Goal: Transaction & Acquisition: Download file/media

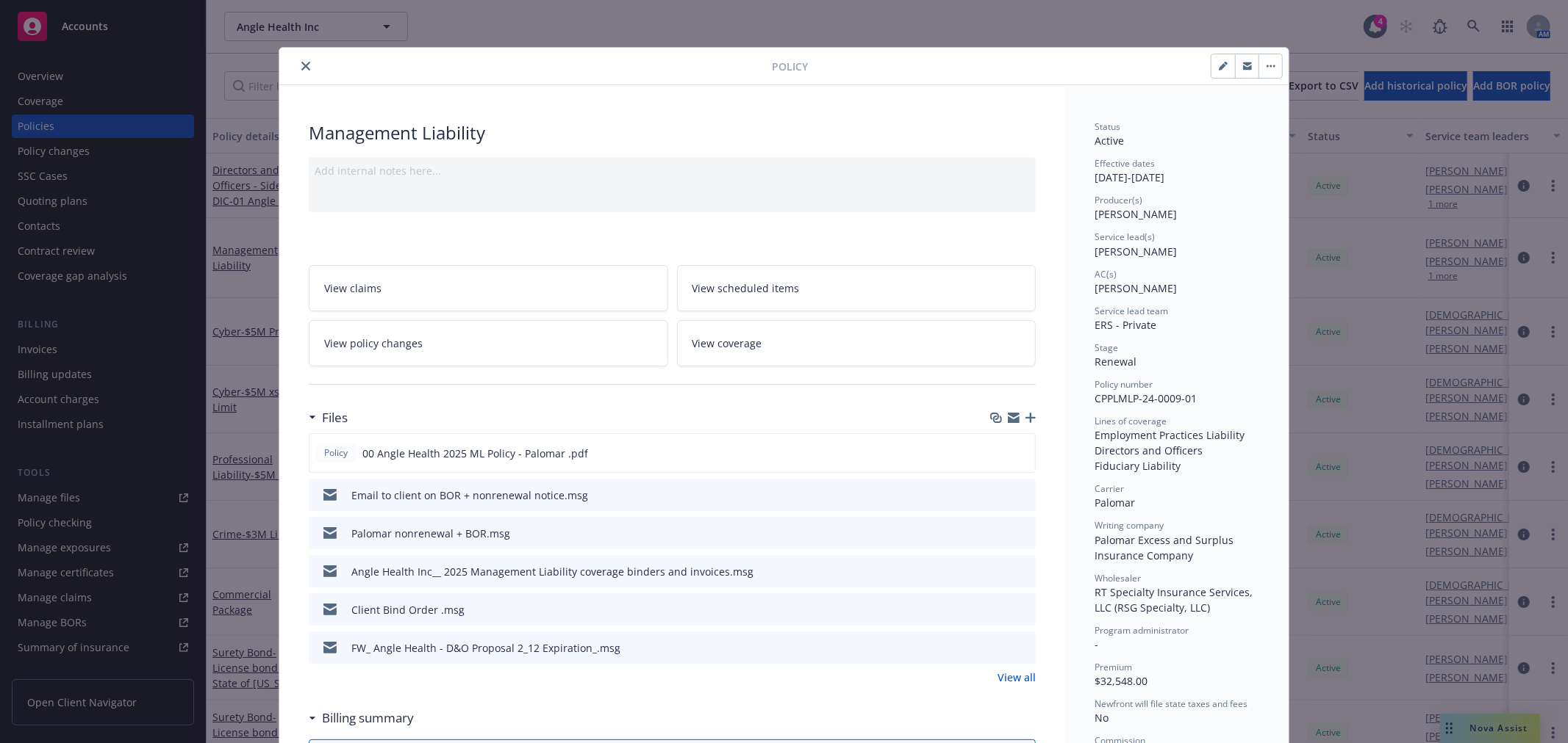
click at [297, 59] on button "close" at bounding box center [306, 66] width 17 height 17
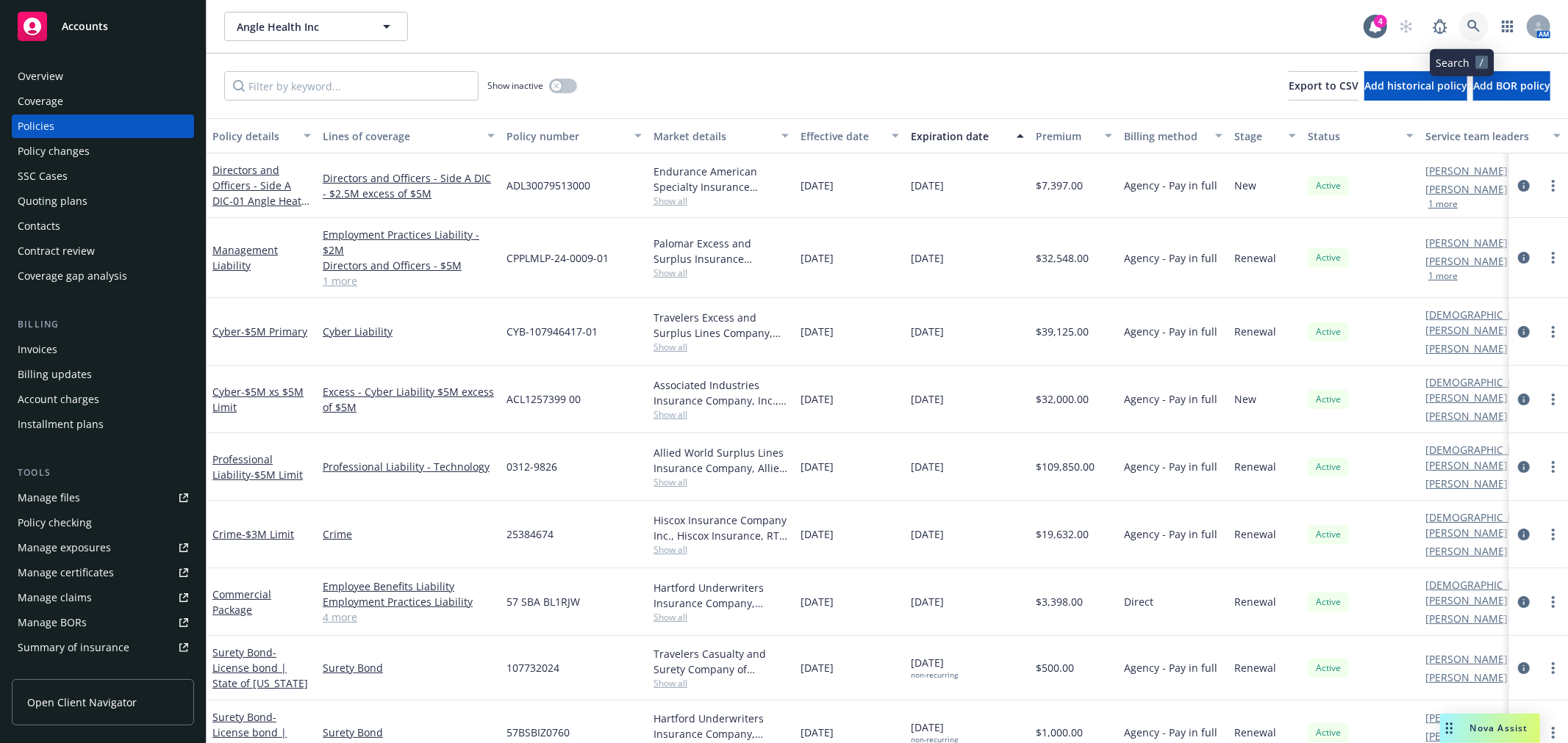
click at [1467, 23] on link at bounding box center [1473, 26] width 29 height 29
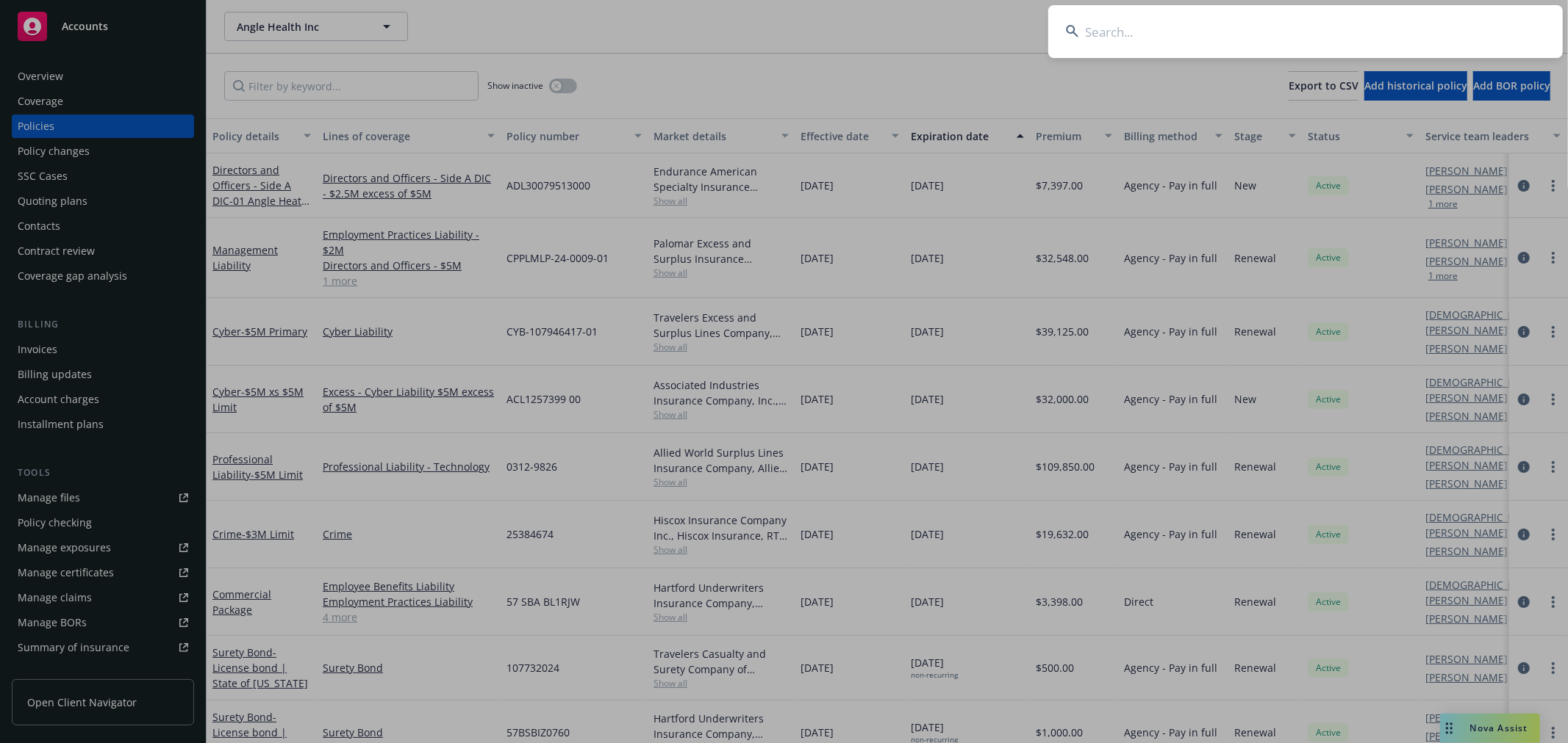
click at [1259, 35] on input at bounding box center [1306, 31] width 515 height 53
type input "r"
type input "elisity"
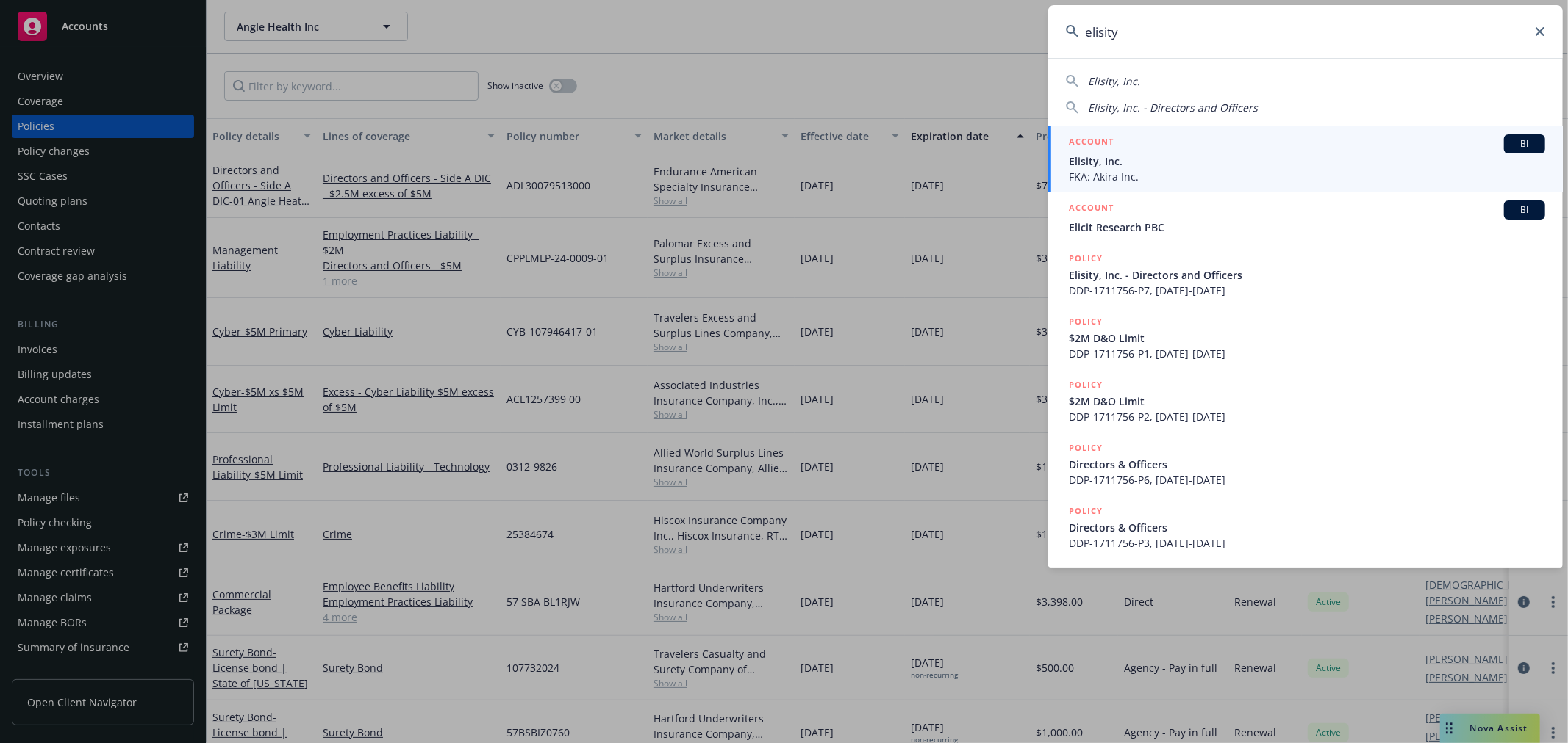
click at [1182, 148] on div "ACCOUNT BI" at bounding box center [1307, 144] width 476 height 19
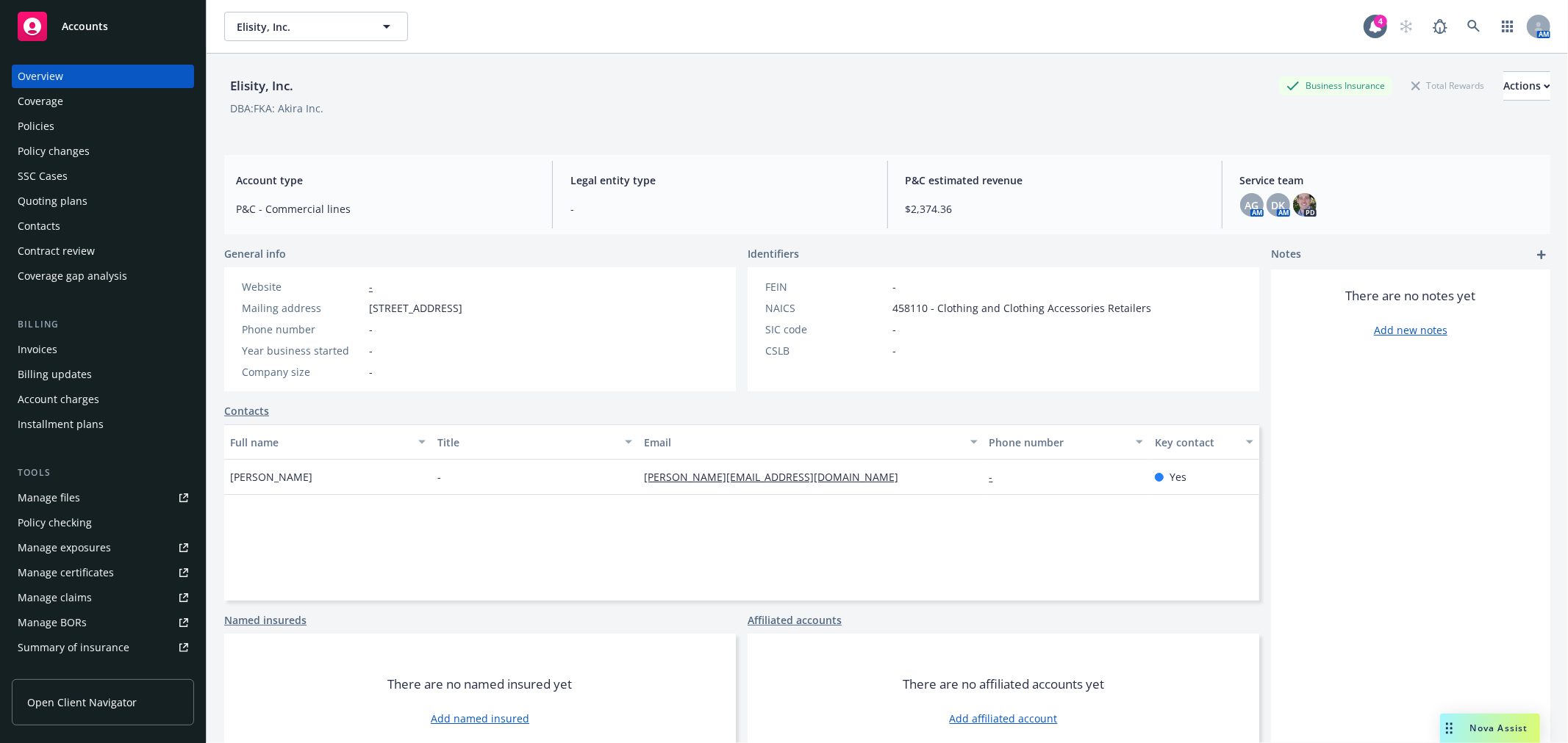
click at [29, 129] on div "Policies" at bounding box center [36, 126] width 37 height 23
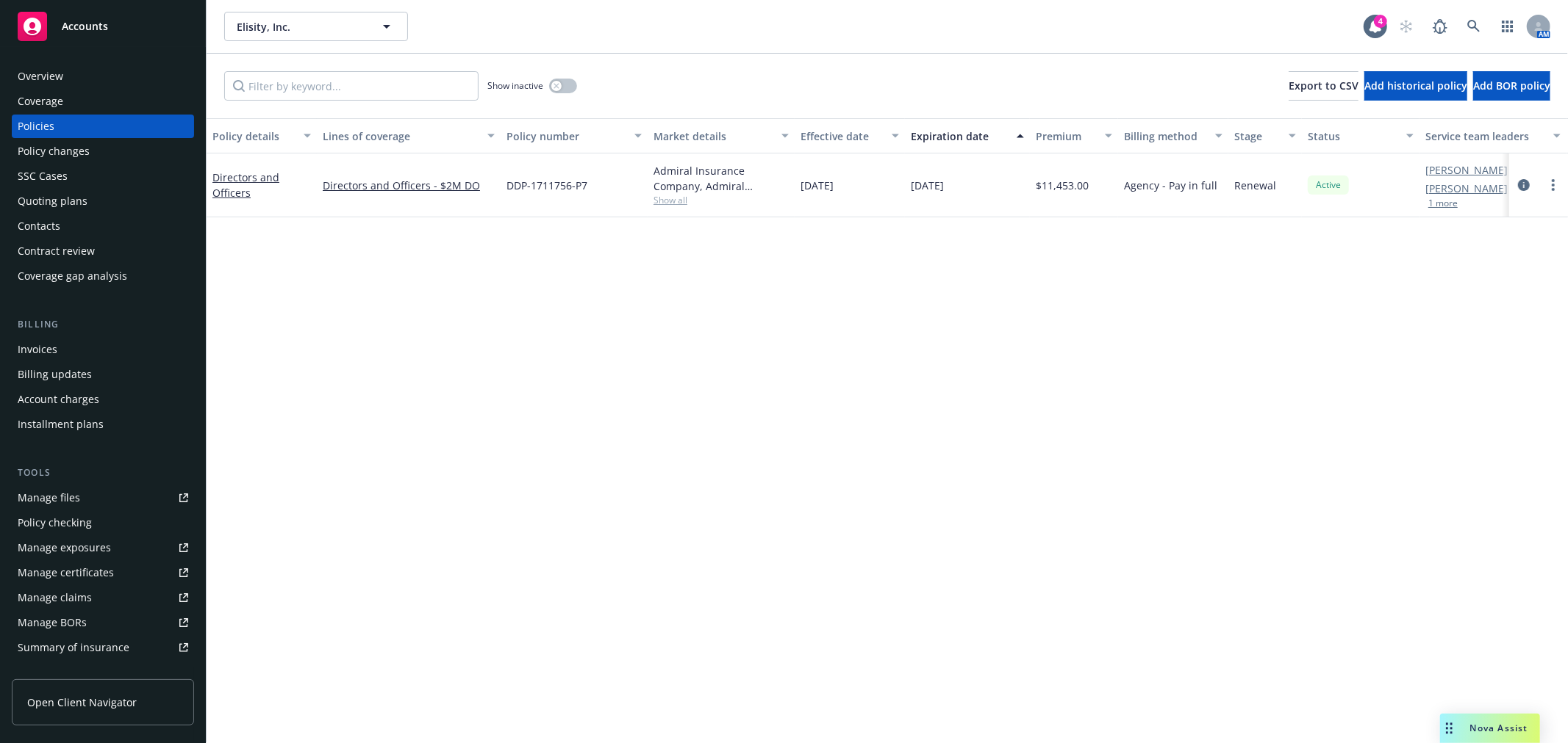
click at [35, 68] on div "Overview" at bounding box center [40, 76] width 45 height 23
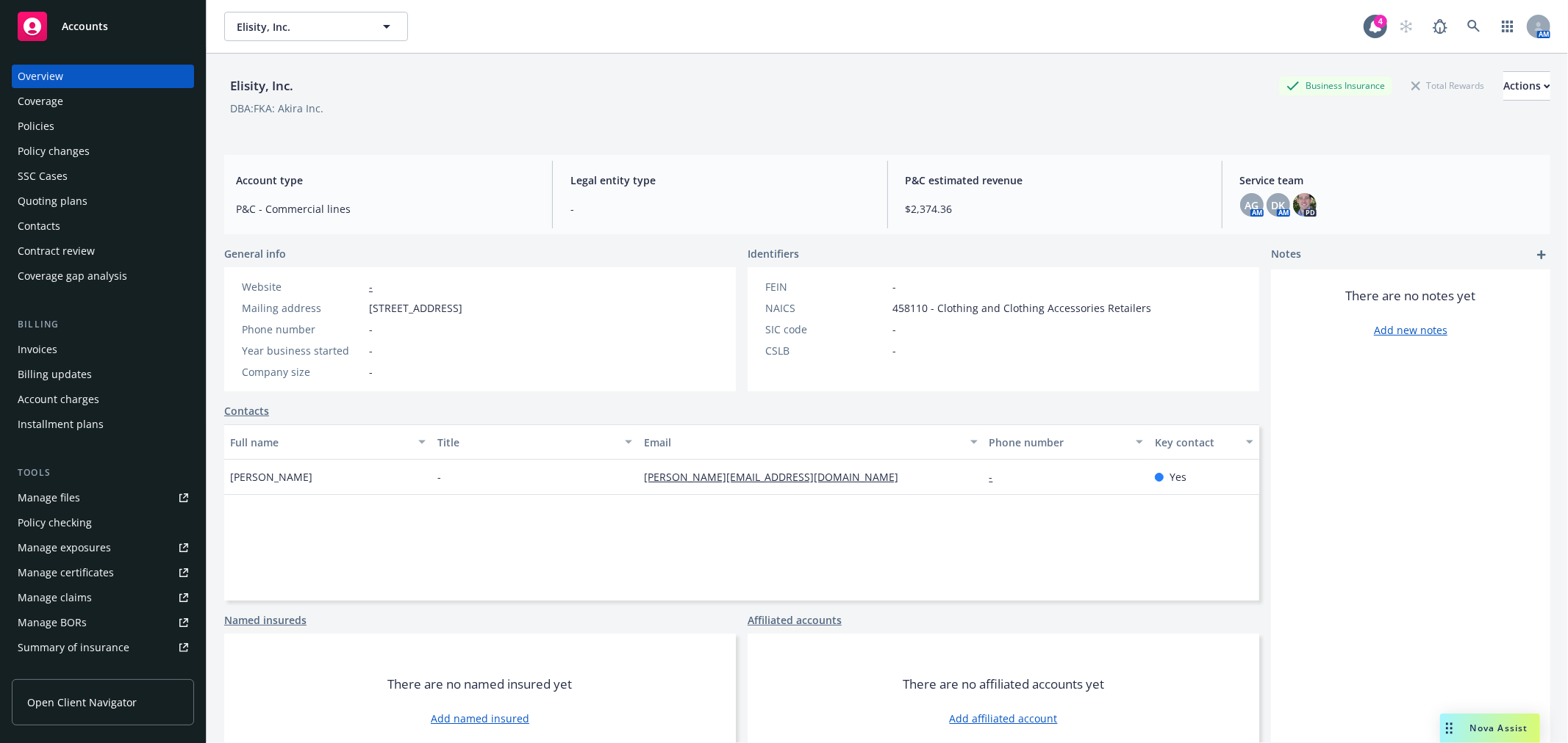
click at [47, 127] on div "Policies" at bounding box center [36, 126] width 37 height 23
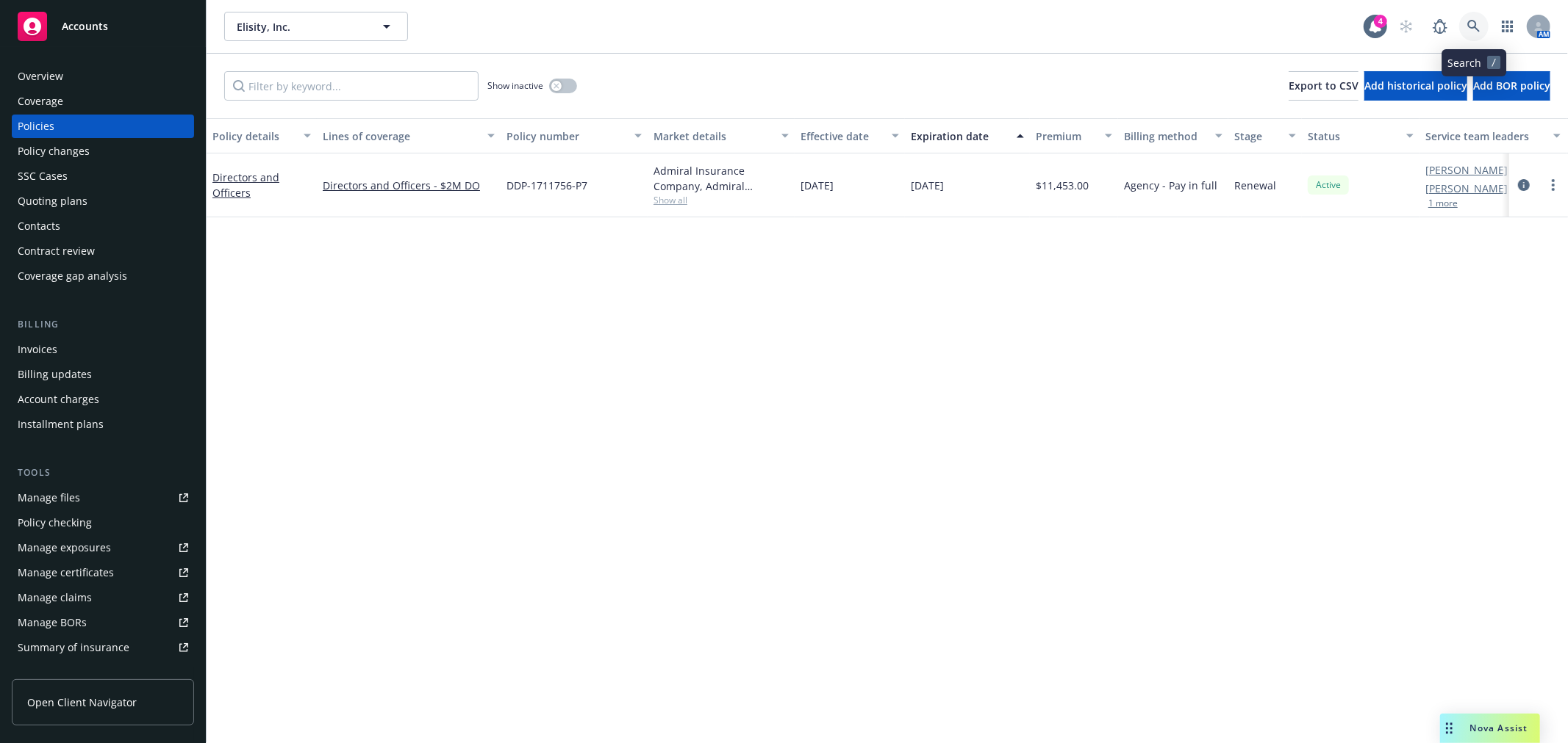
click at [1472, 32] on icon at bounding box center [1474, 27] width 14 height 14
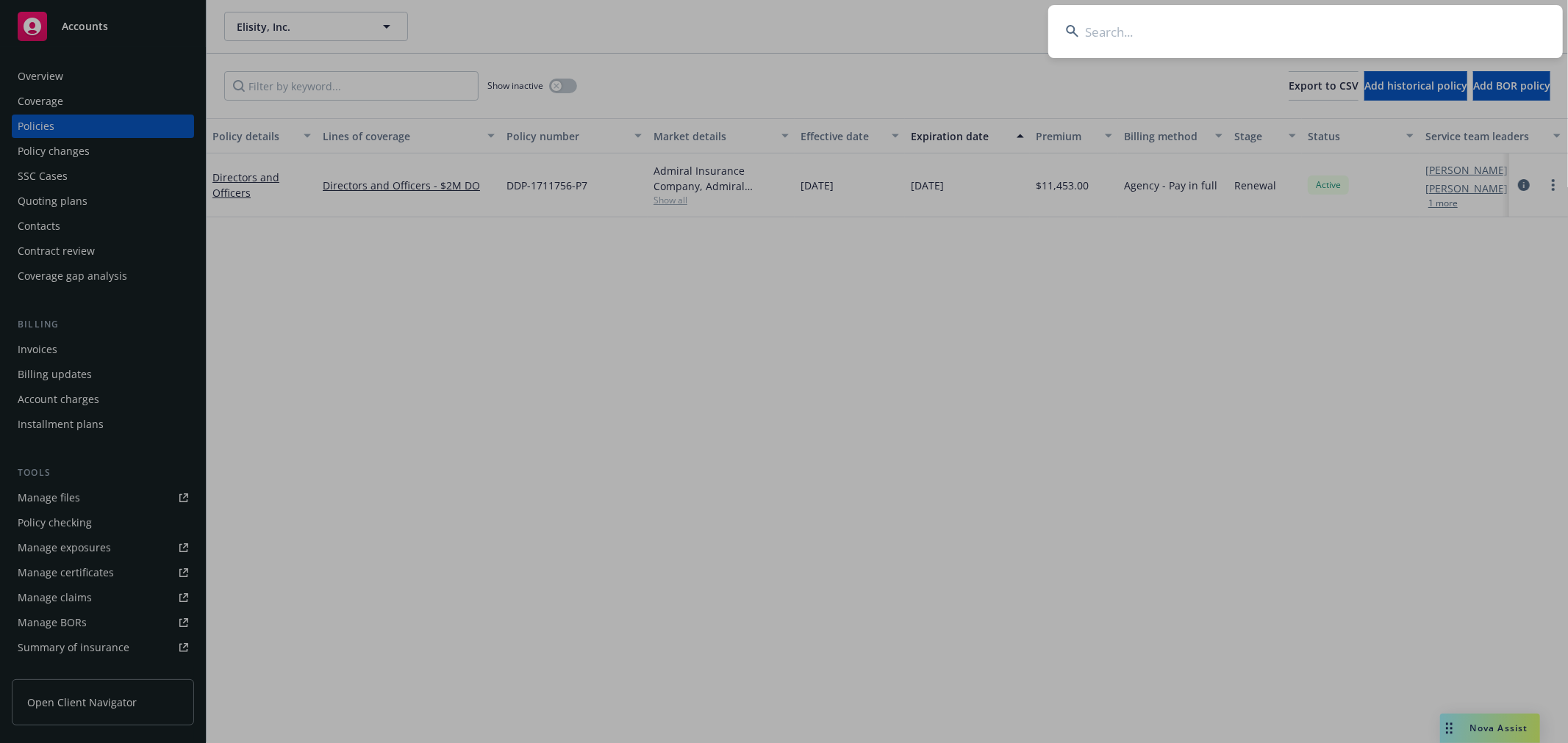
click at [1256, 47] on input at bounding box center [1306, 31] width 515 height 53
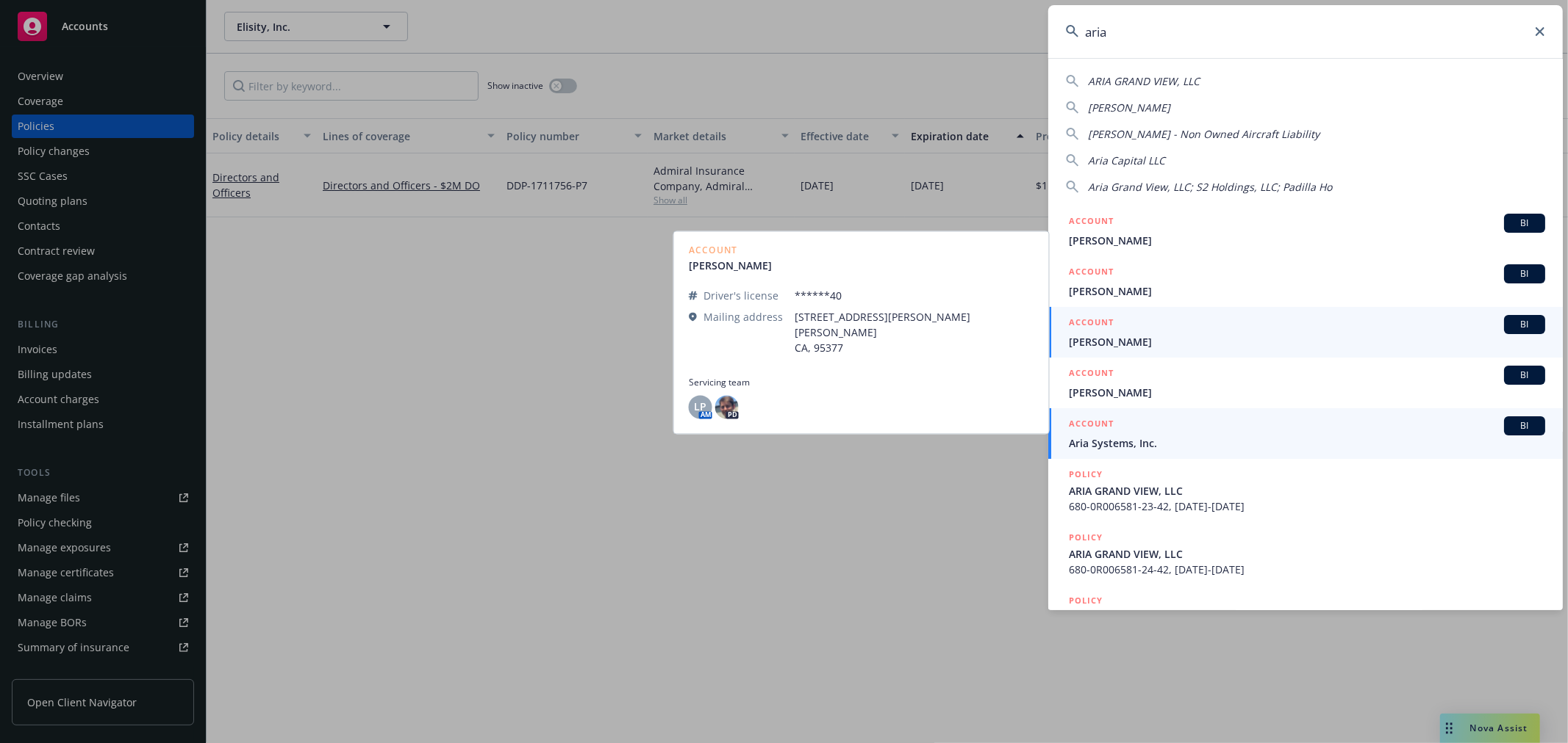
type input "aria"
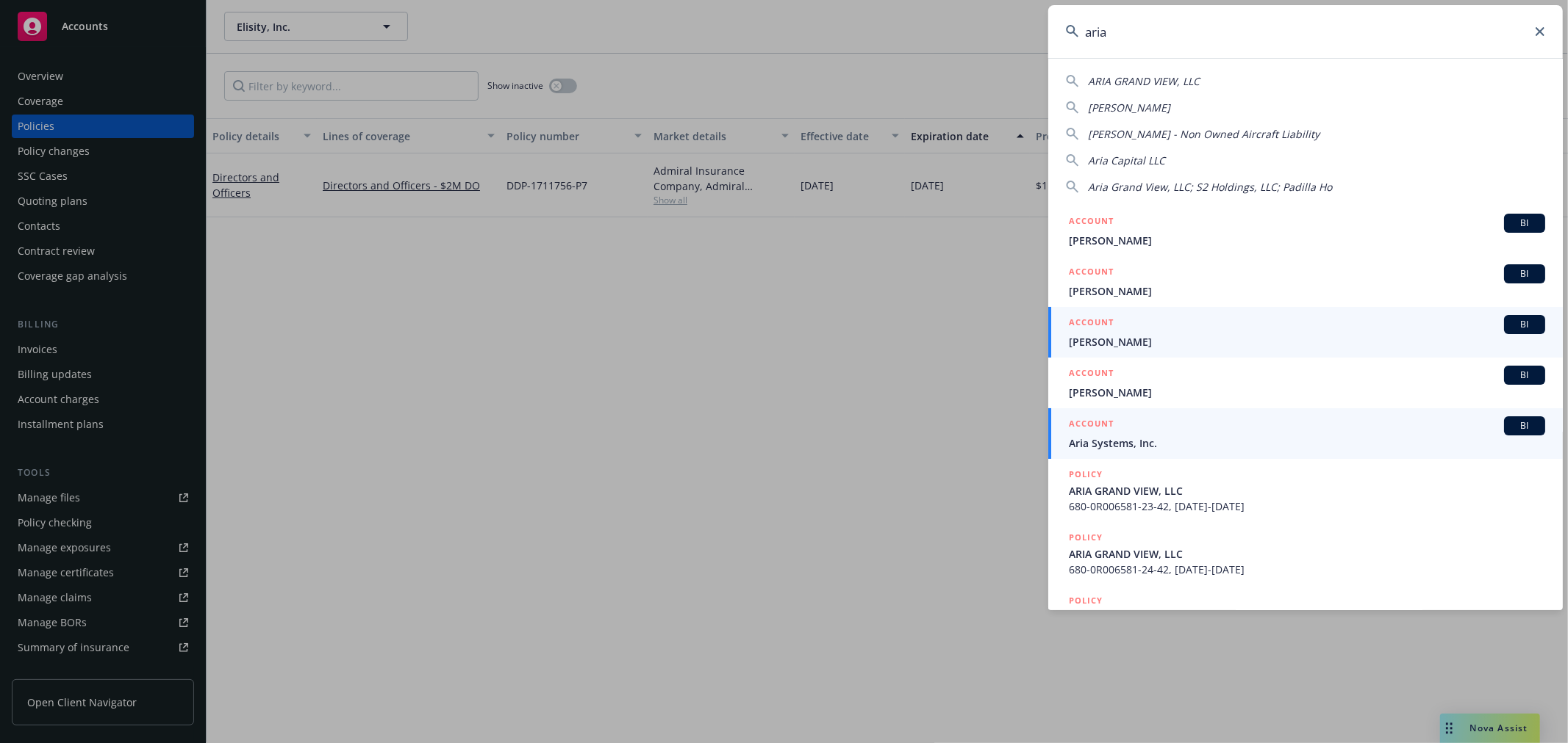
click at [1174, 442] on span "Aria Systems, Inc." at bounding box center [1307, 443] width 476 height 15
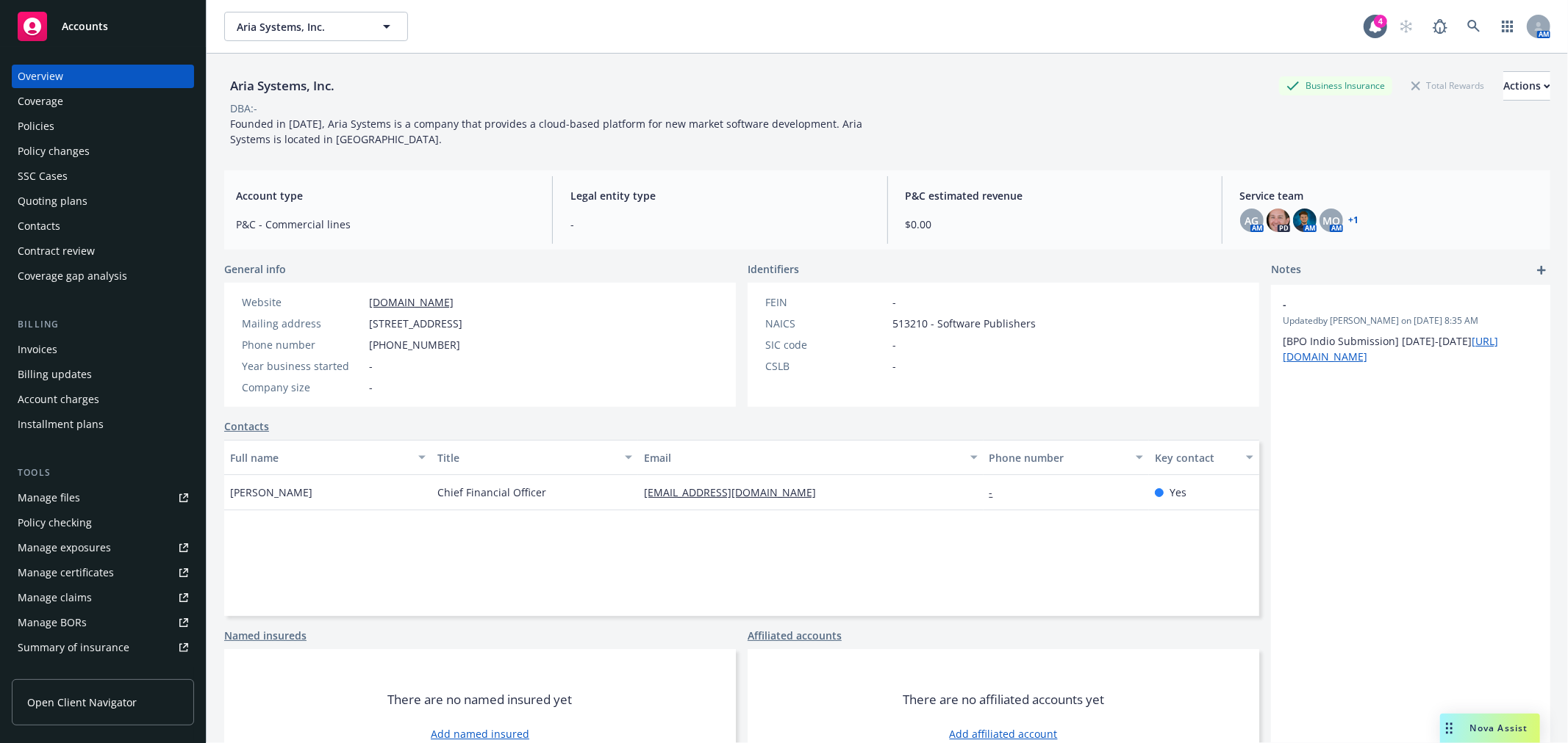
click at [30, 121] on div "Policies" at bounding box center [36, 126] width 37 height 23
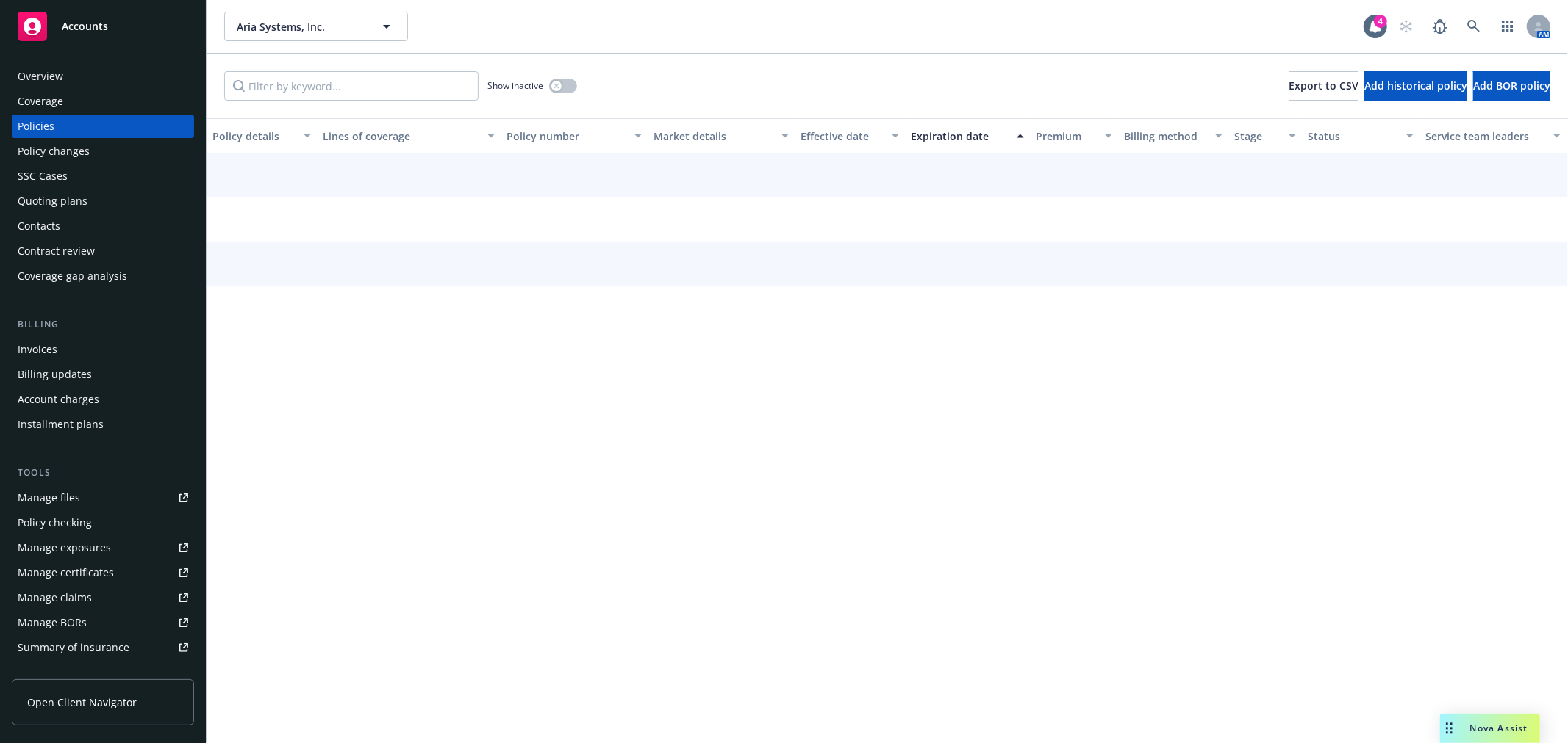
click at [54, 193] on div "Quoting plans" at bounding box center [52, 201] width 70 height 23
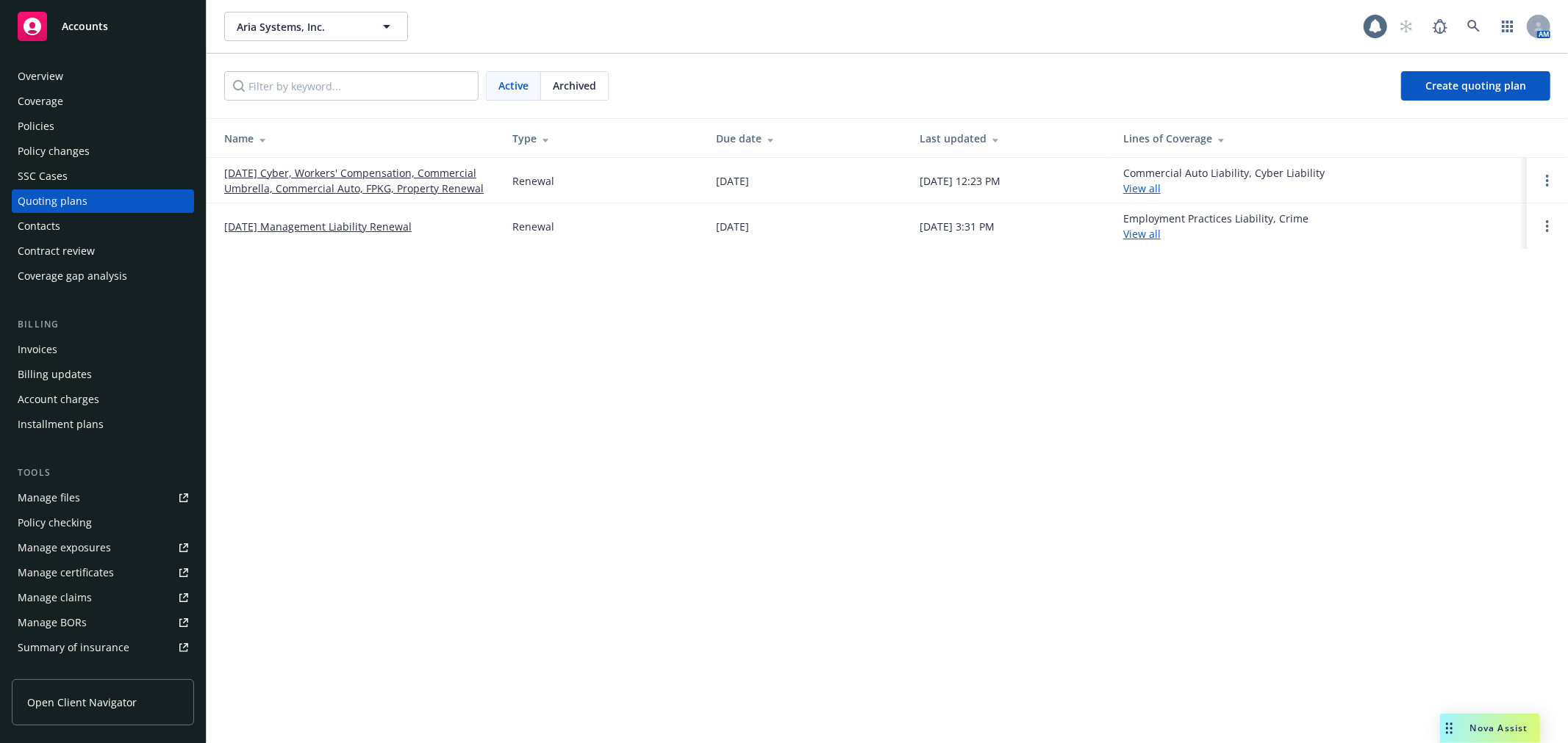
click at [328, 228] on link "10/01/25 Management Liability Renewal" at bounding box center [318, 226] width 188 height 15
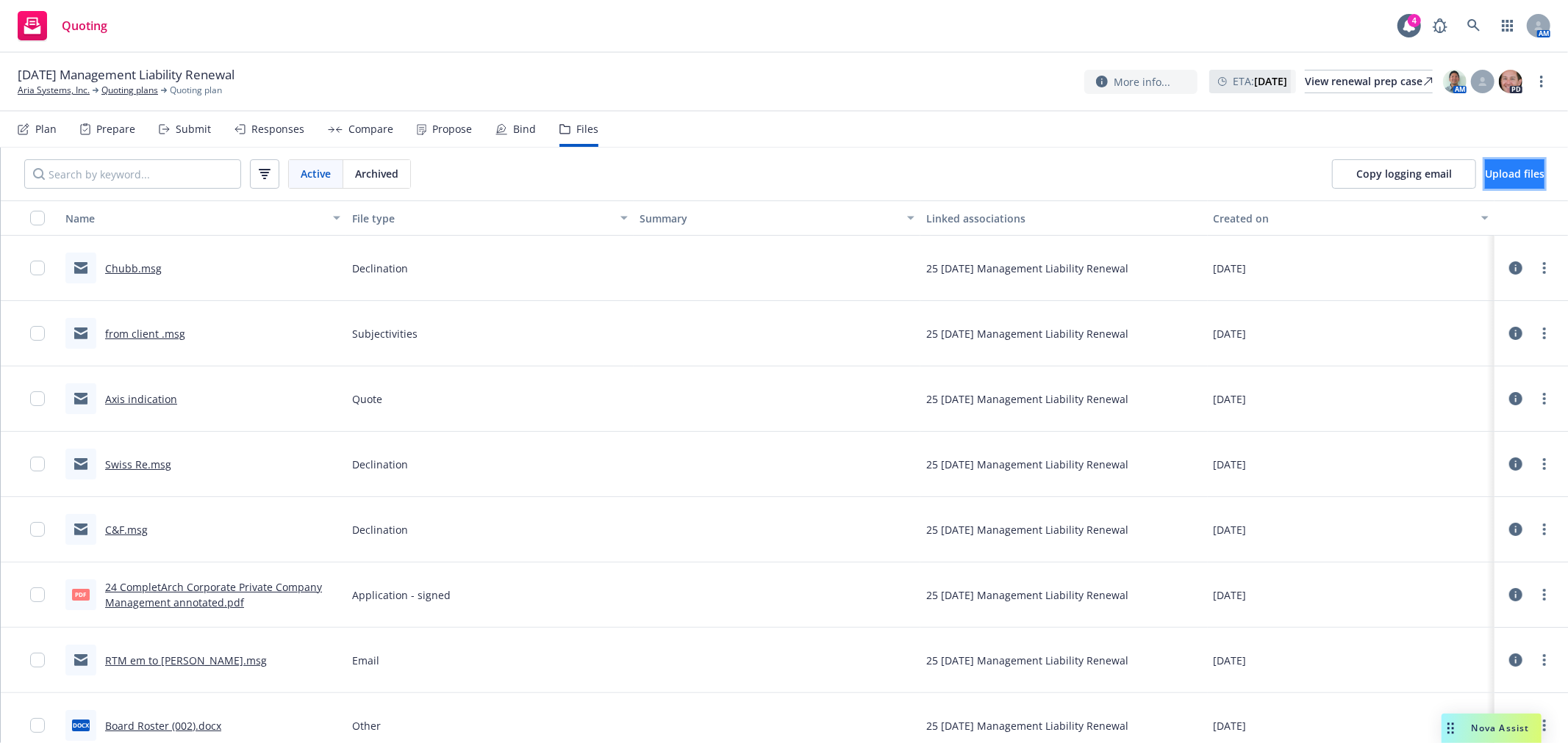
click at [1485, 171] on span "Upload files" at bounding box center [1515, 173] width 60 height 14
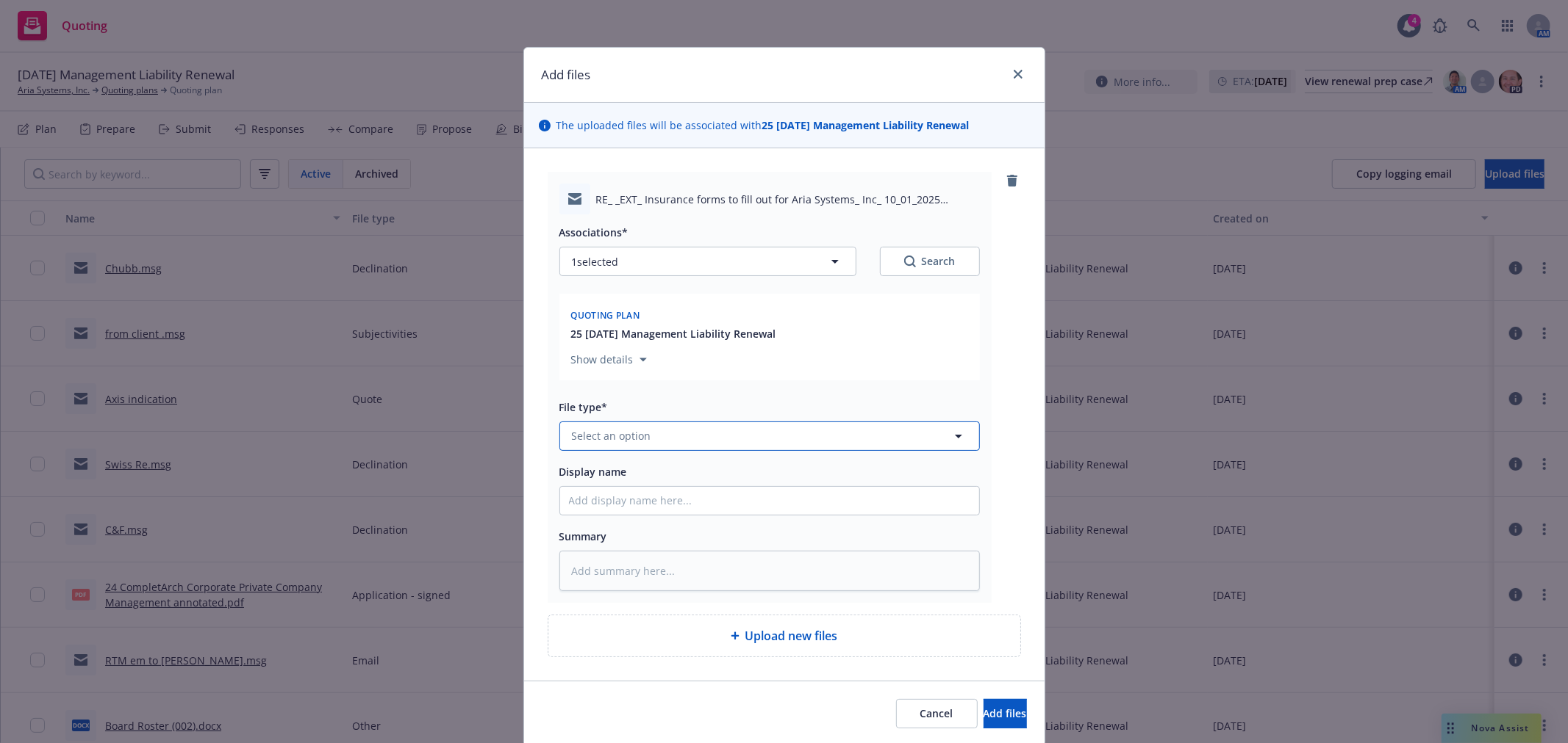
click at [703, 435] on button "Select an option" at bounding box center [769, 436] width 420 height 29
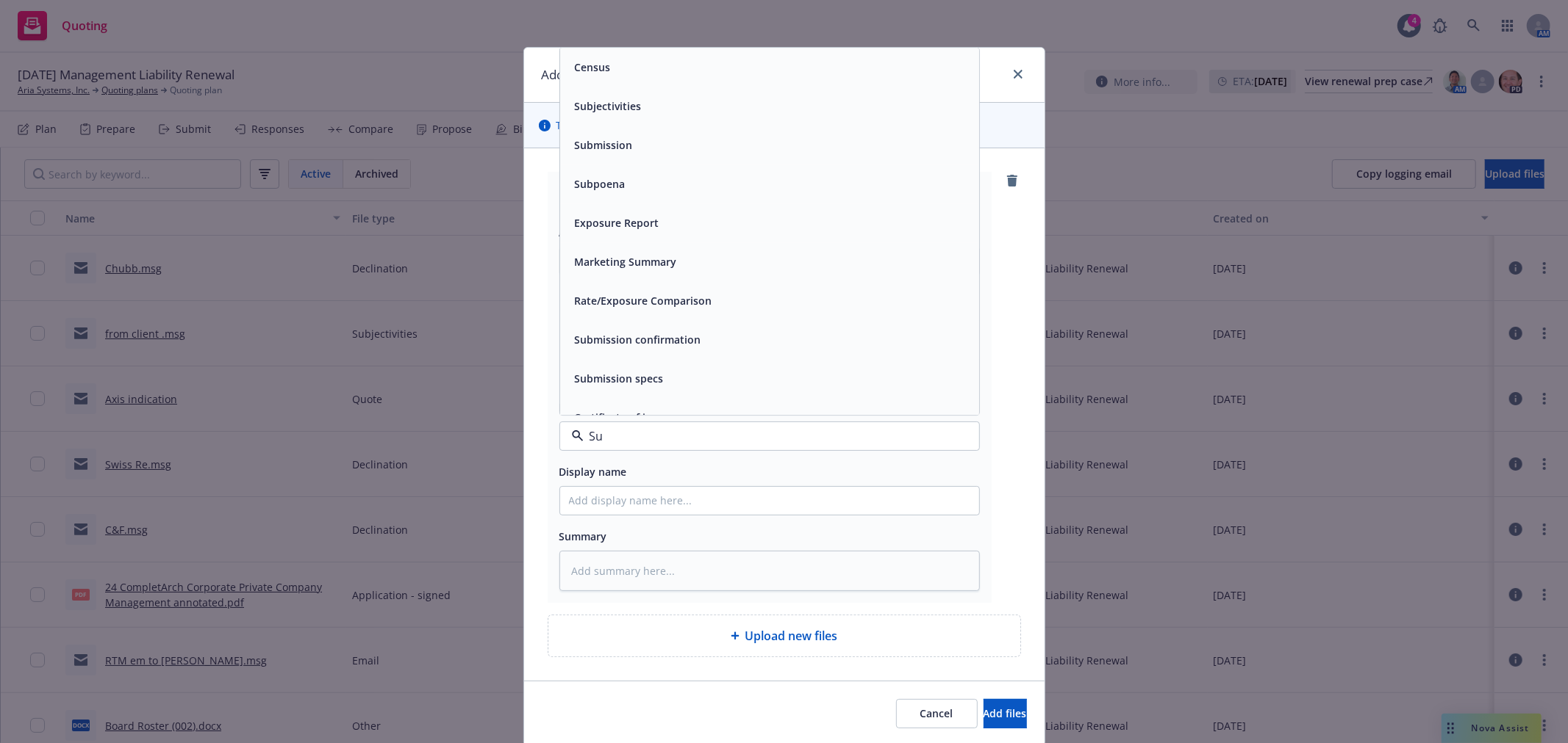
type input "Sub"
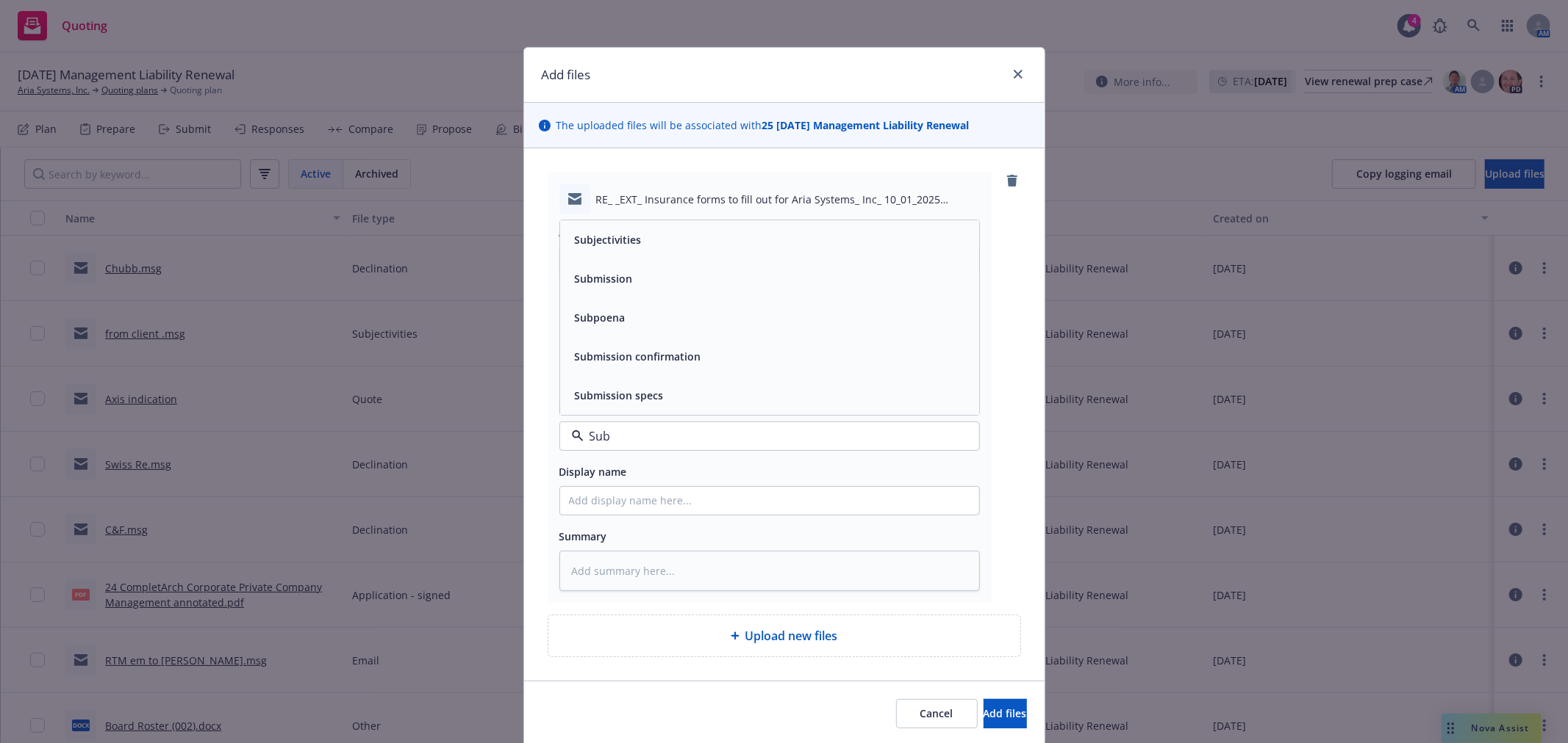
click at [618, 245] on span "Subjectivities" at bounding box center [608, 240] width 67 height 15
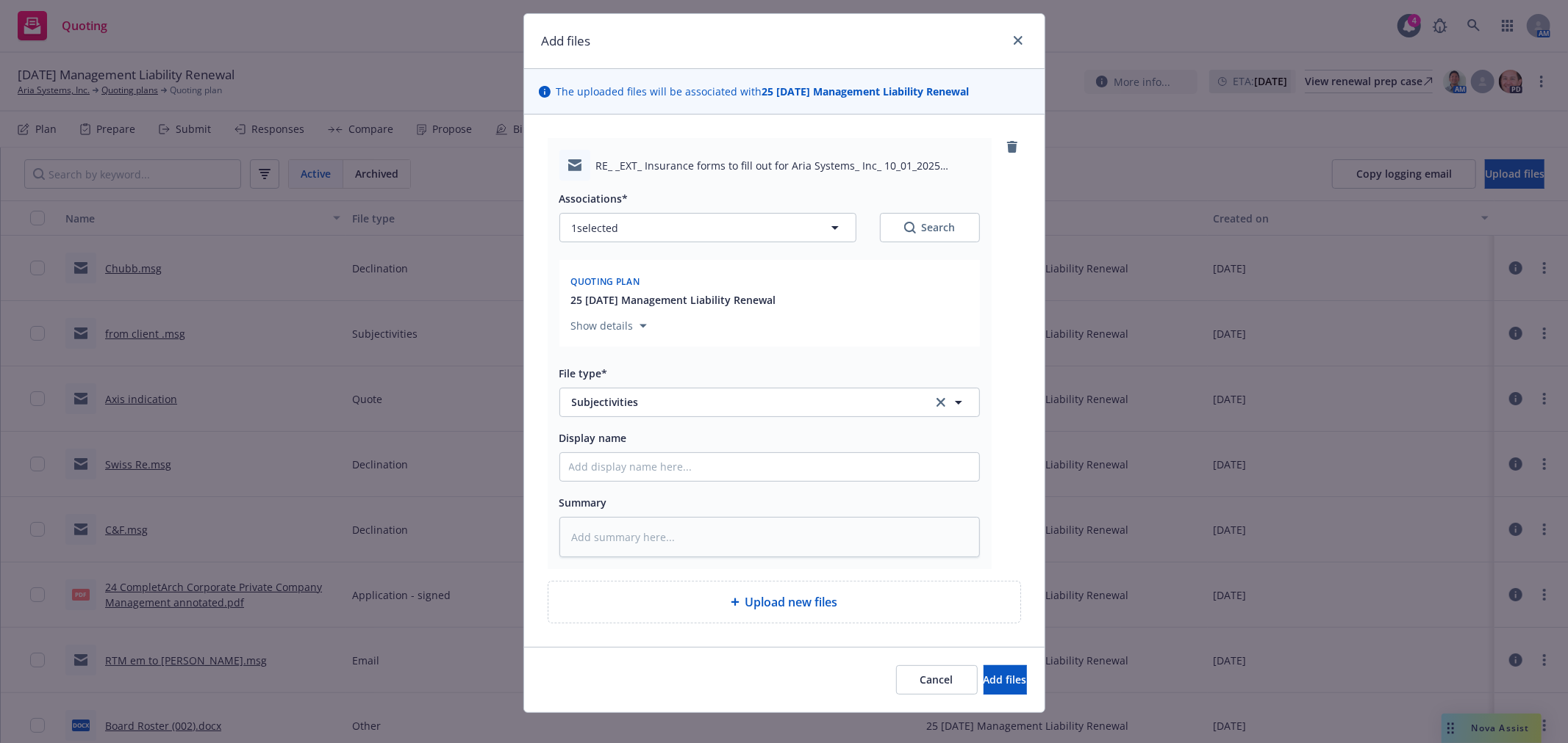
scroll to position [53, 0]
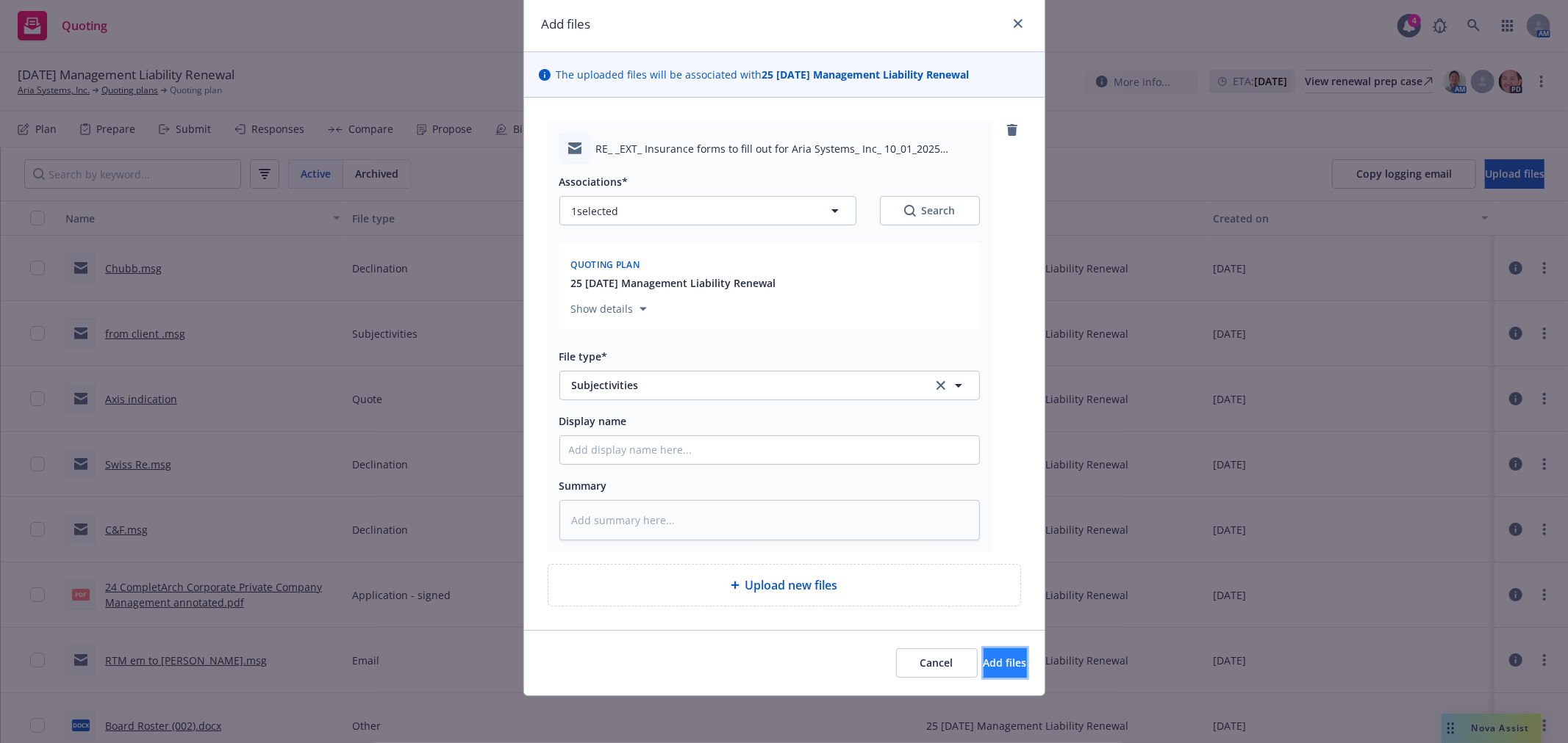
click at [983, 658] on span "Add files" at bounding box center [1005, 663] width 44 height 14
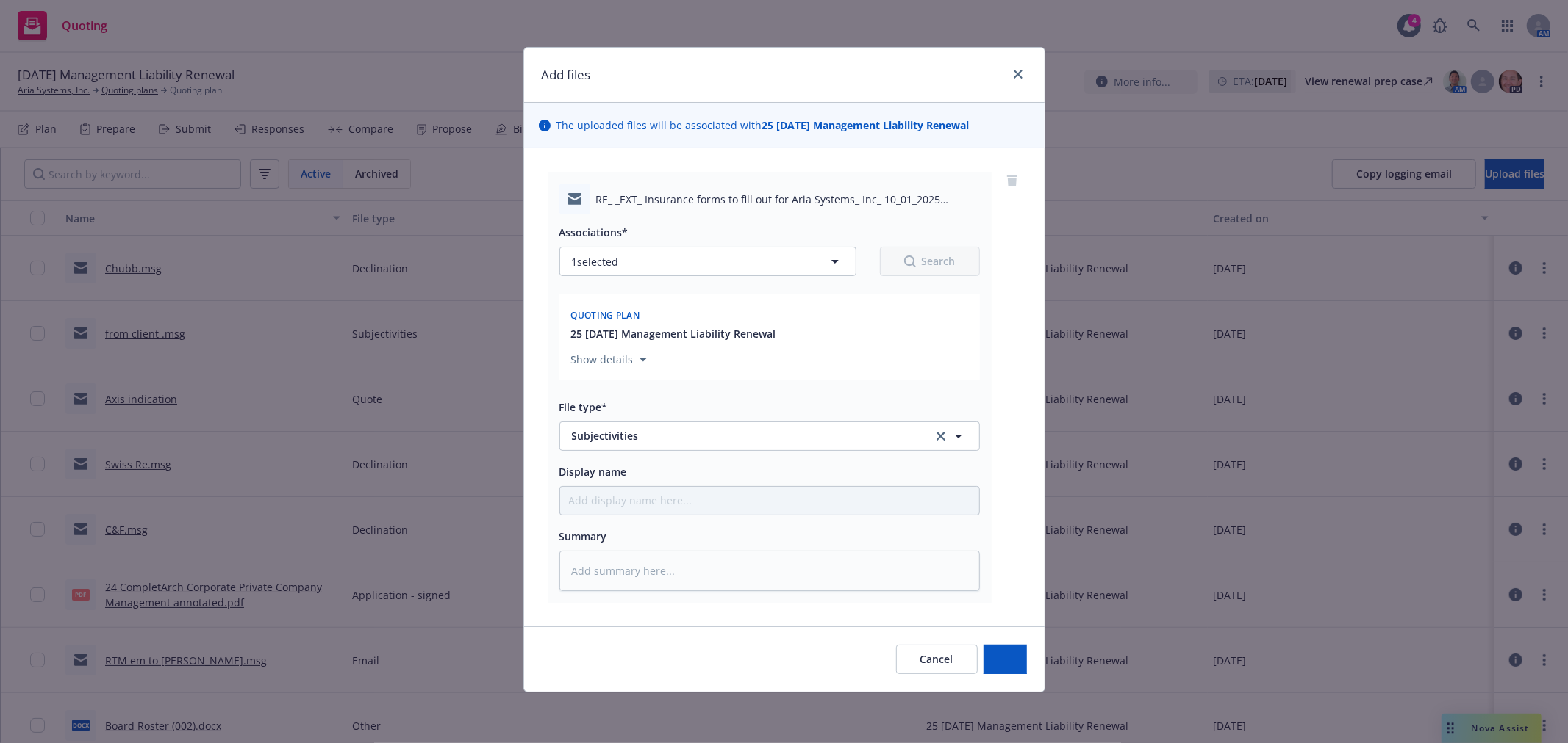
scroll to position [0, 0]
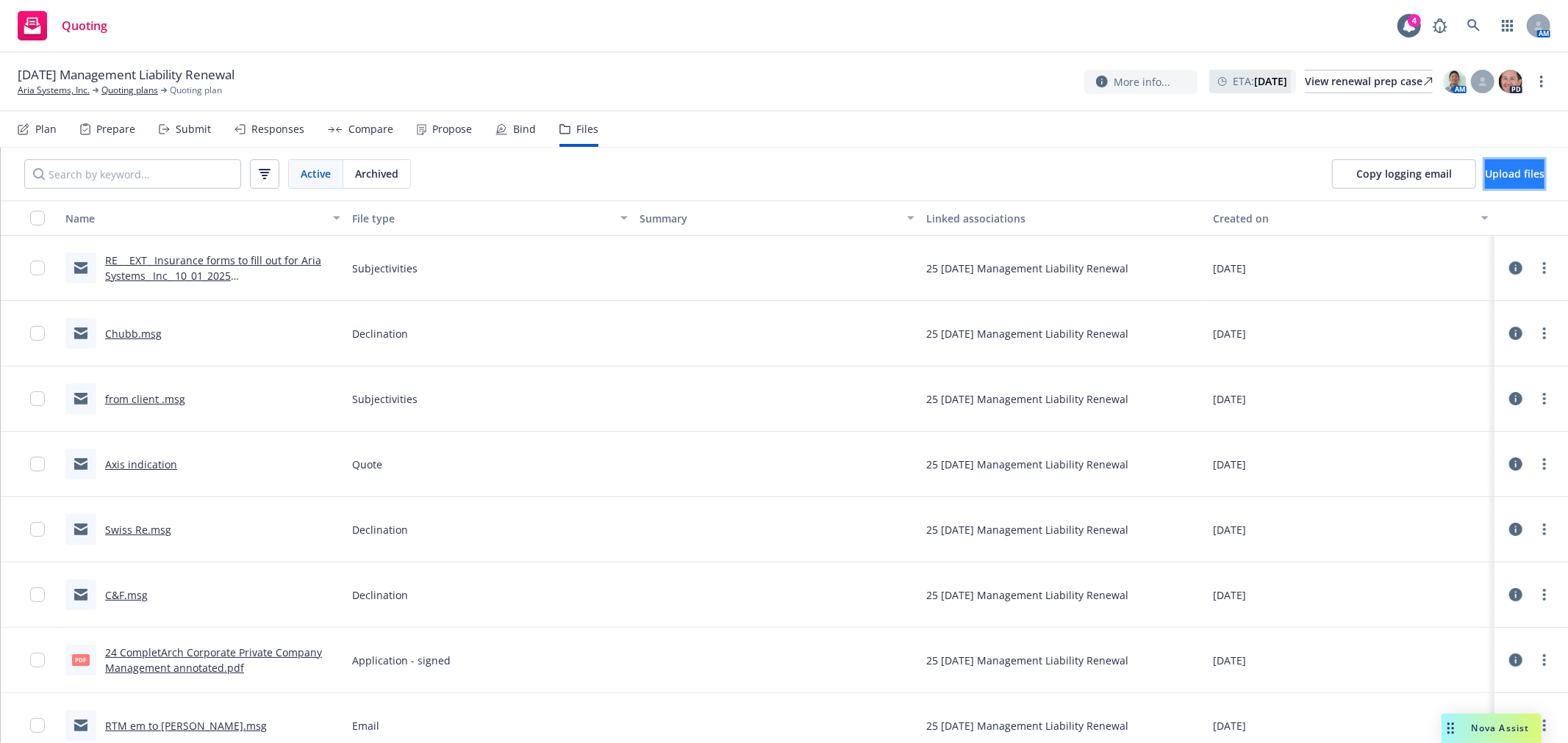
click at [1492, 172] on span "Upload files" at bounding box center [1515, 173] width 60 height 14
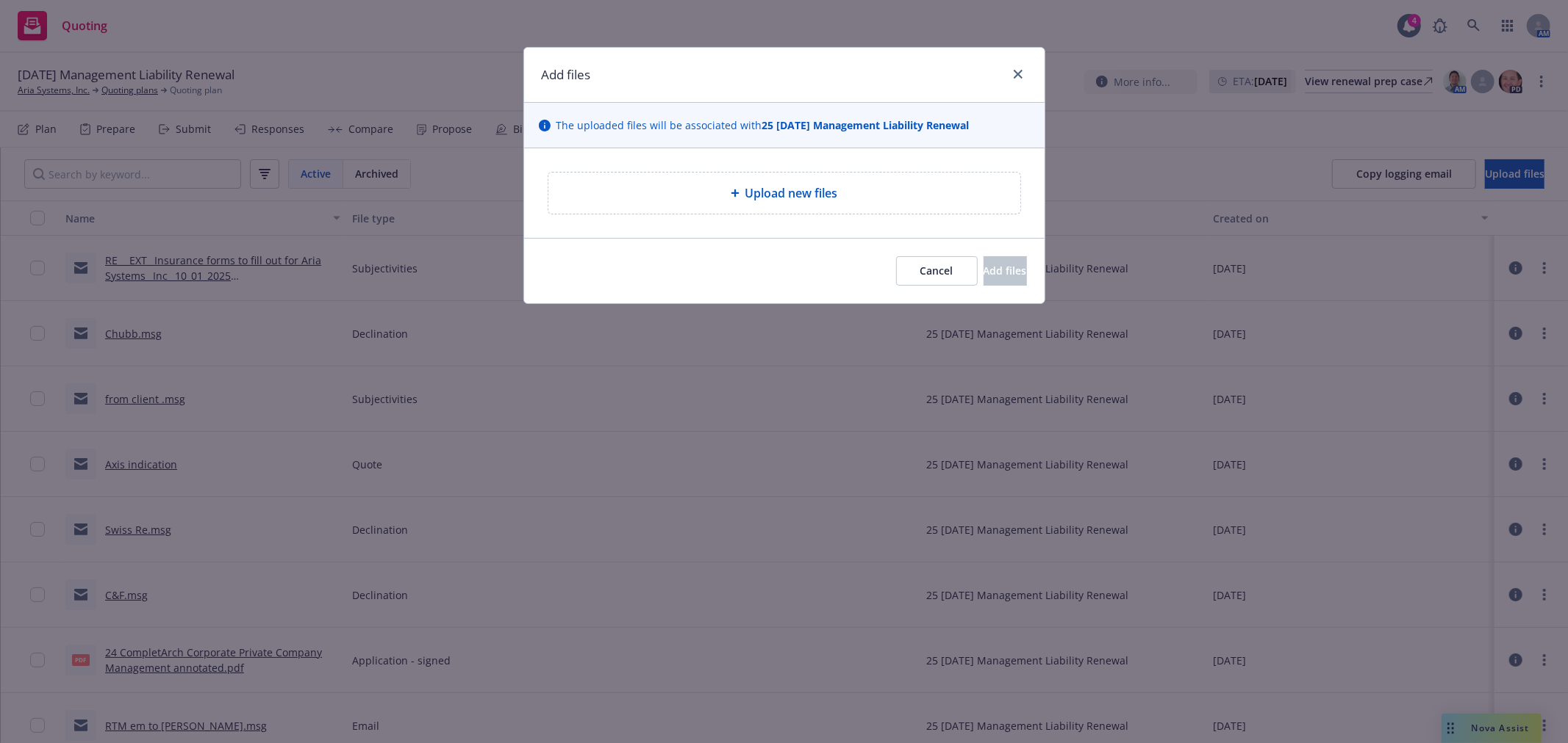
type textarea "x"
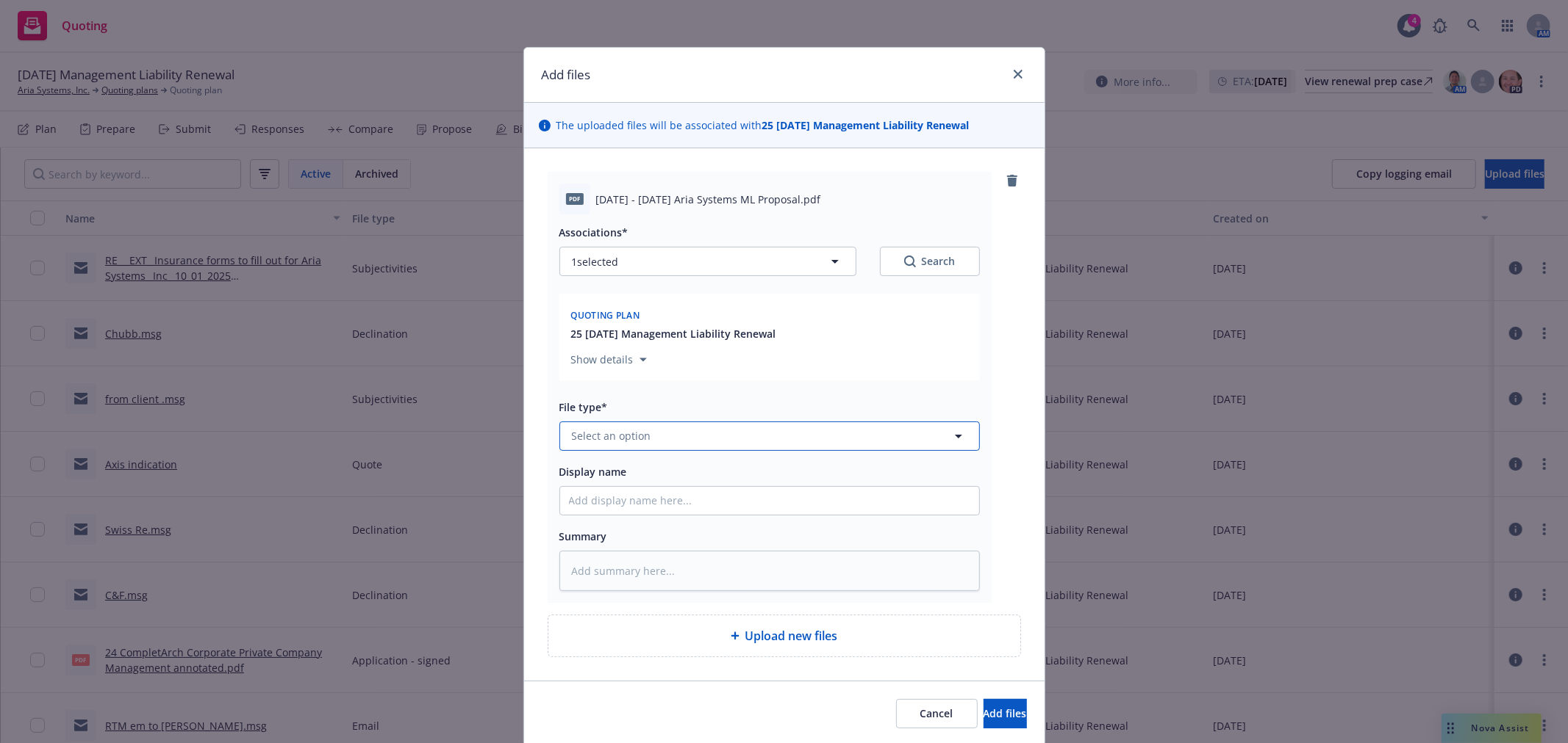
click at [750, 451] on button "Select an option" at bounding box center [769, 436] width 420 height 29
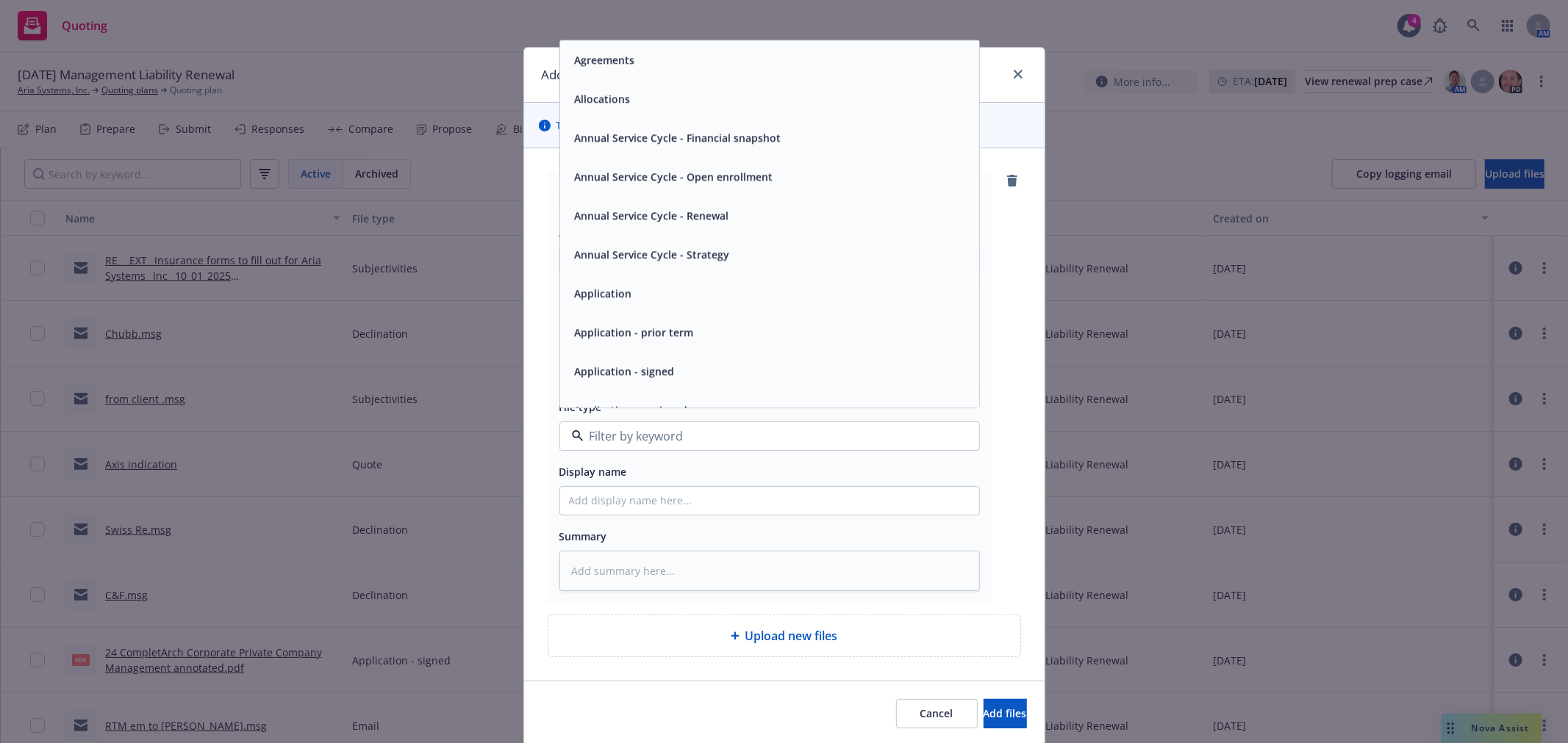
click at [750, 447] on div at bounding box center [769, 436] width 420 height 29
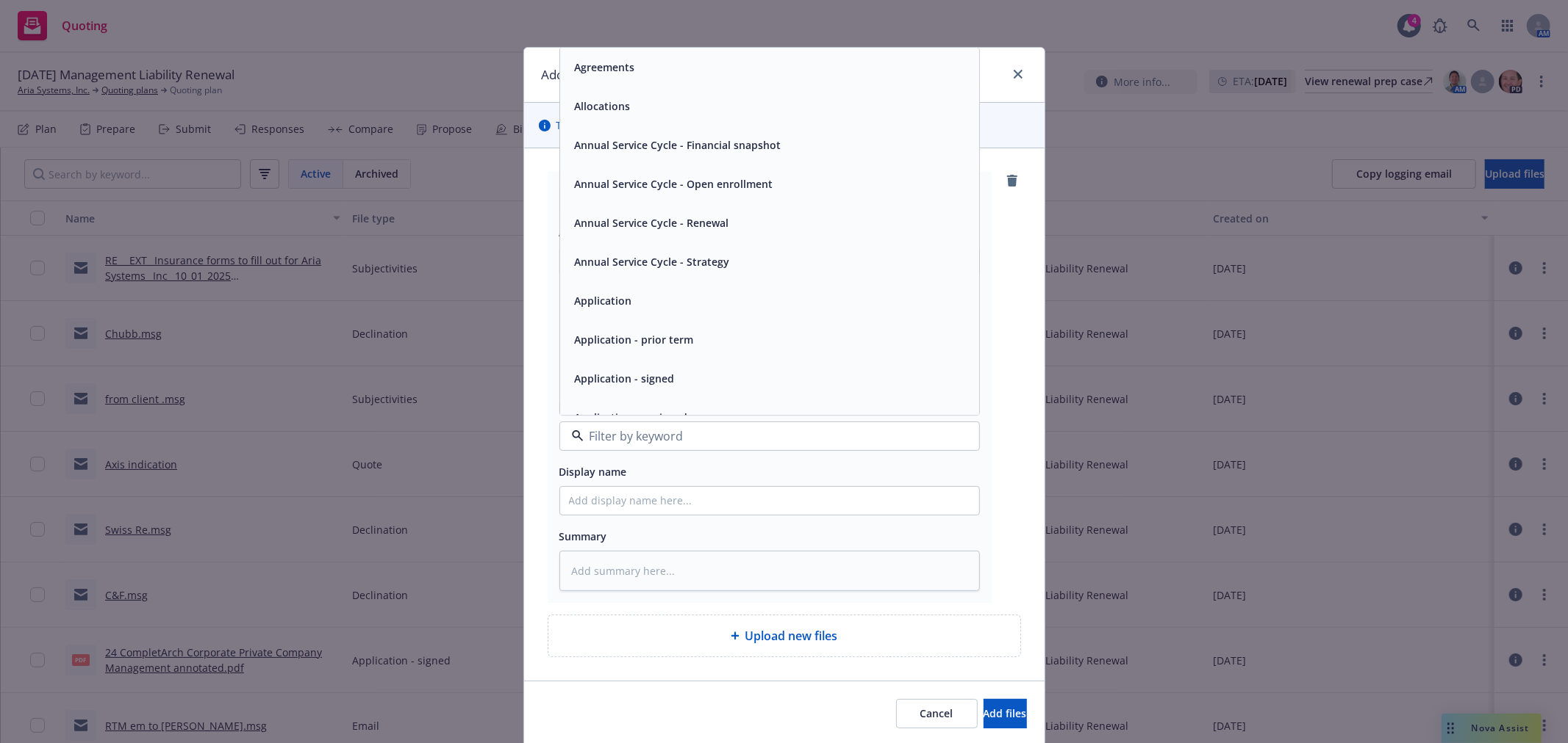
drag, startPoint x: 752, startPoint y: 448, endPoint x: 744, endPoint y: 441, distance: 10.6
click at [745, 442] on div at bounding box center [769, 436] width 420 height 29
click at [744, 438] on input at bounding box center [767, 436] width 366 height 17
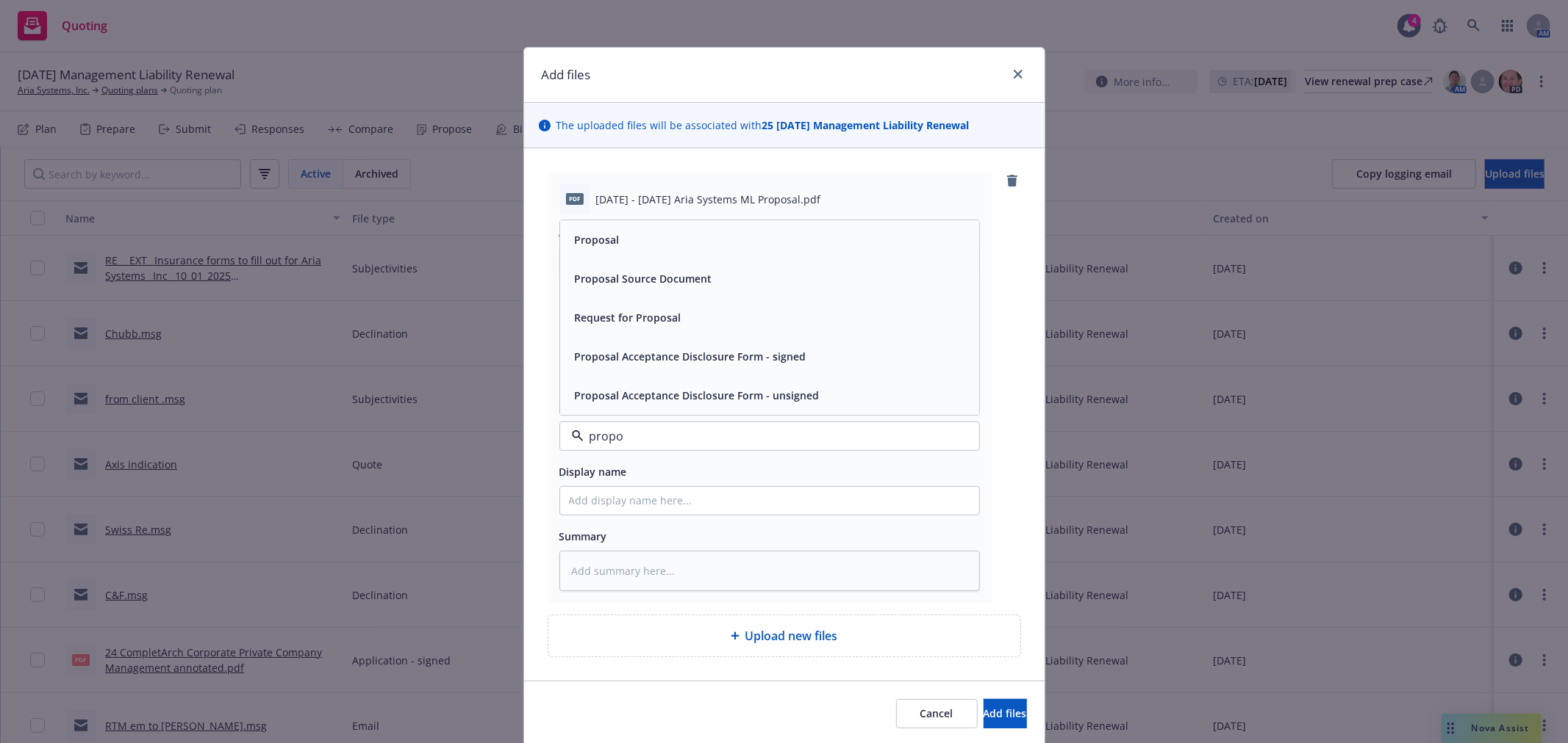
type input "propo"
drag, startPoint x: 599, startPoint y: 216, endPoint x: 610, endPoint y: 240, distance: 26.4
click at [610, 240] on div "pdf 2025 - 2026 Aria Systems ML Proposal.pdf Associations* 1 selected Search Qu…" at bounding box center [769, 388] width 444 height 431
click at [611, 243] on span "Proposal" at bounding box center [597, 240] width 45 height 15
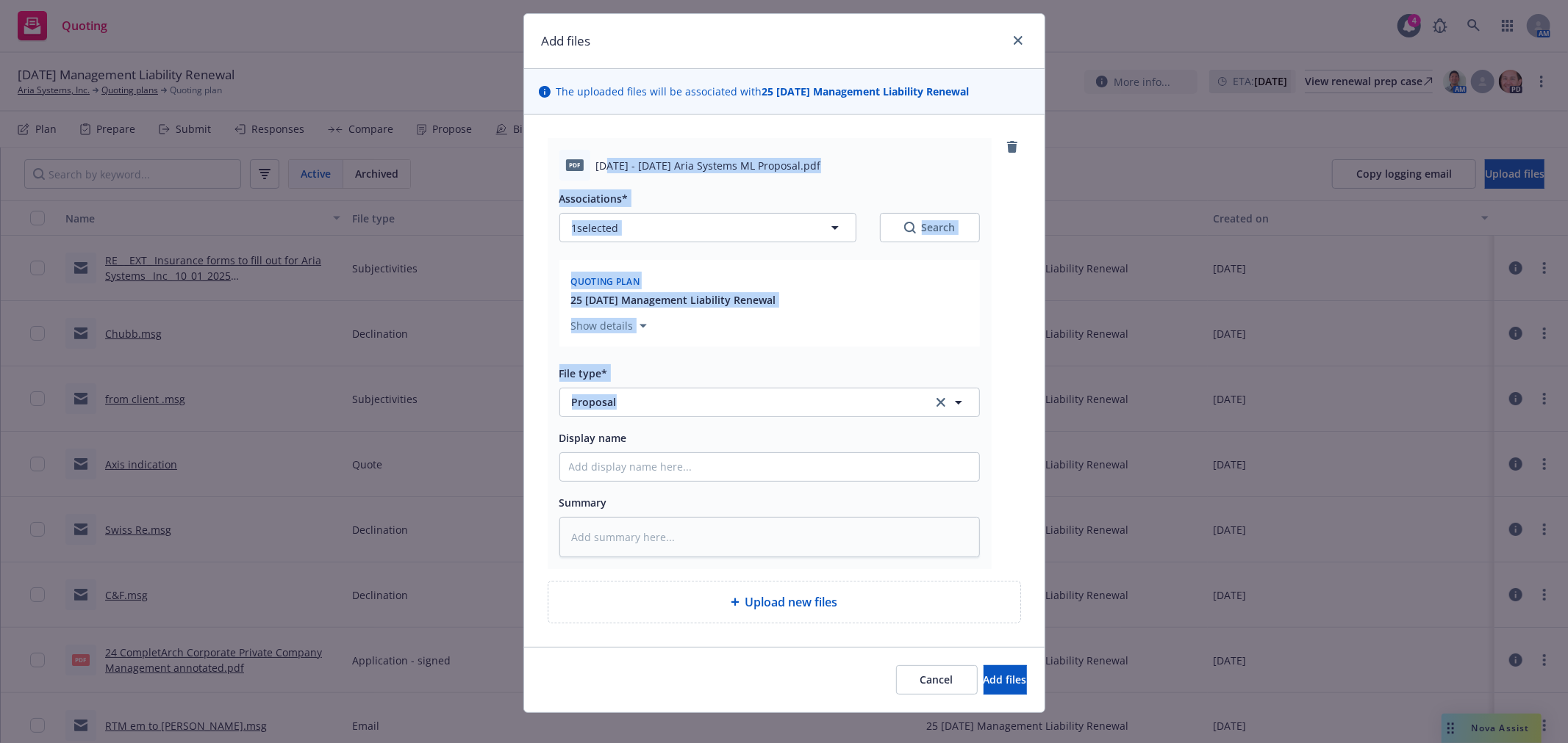
scroll to position [53, 0]
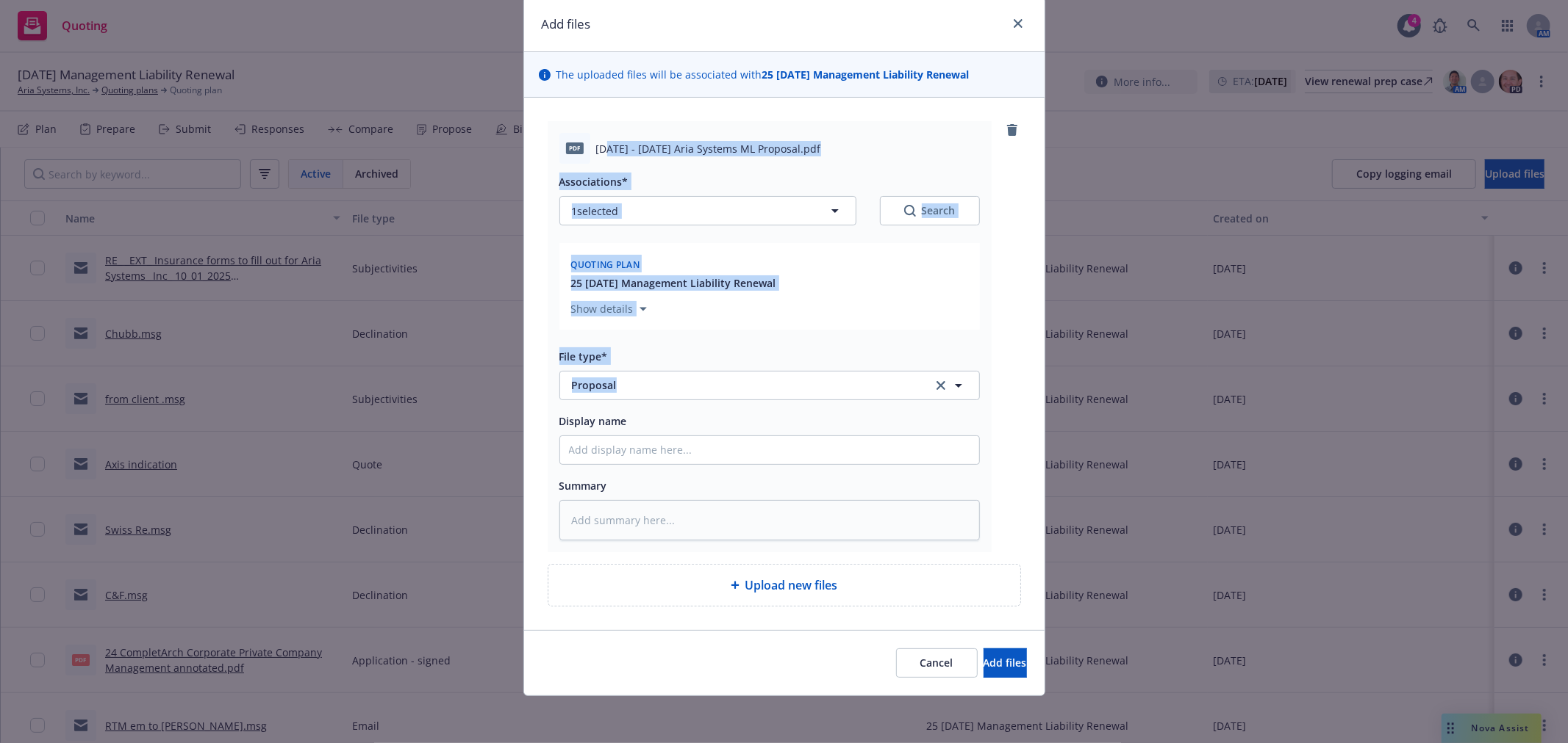
click at [946, 366] on div "File type* Proposal Proposal" at bounding box center [769, 373] width 420 height 53
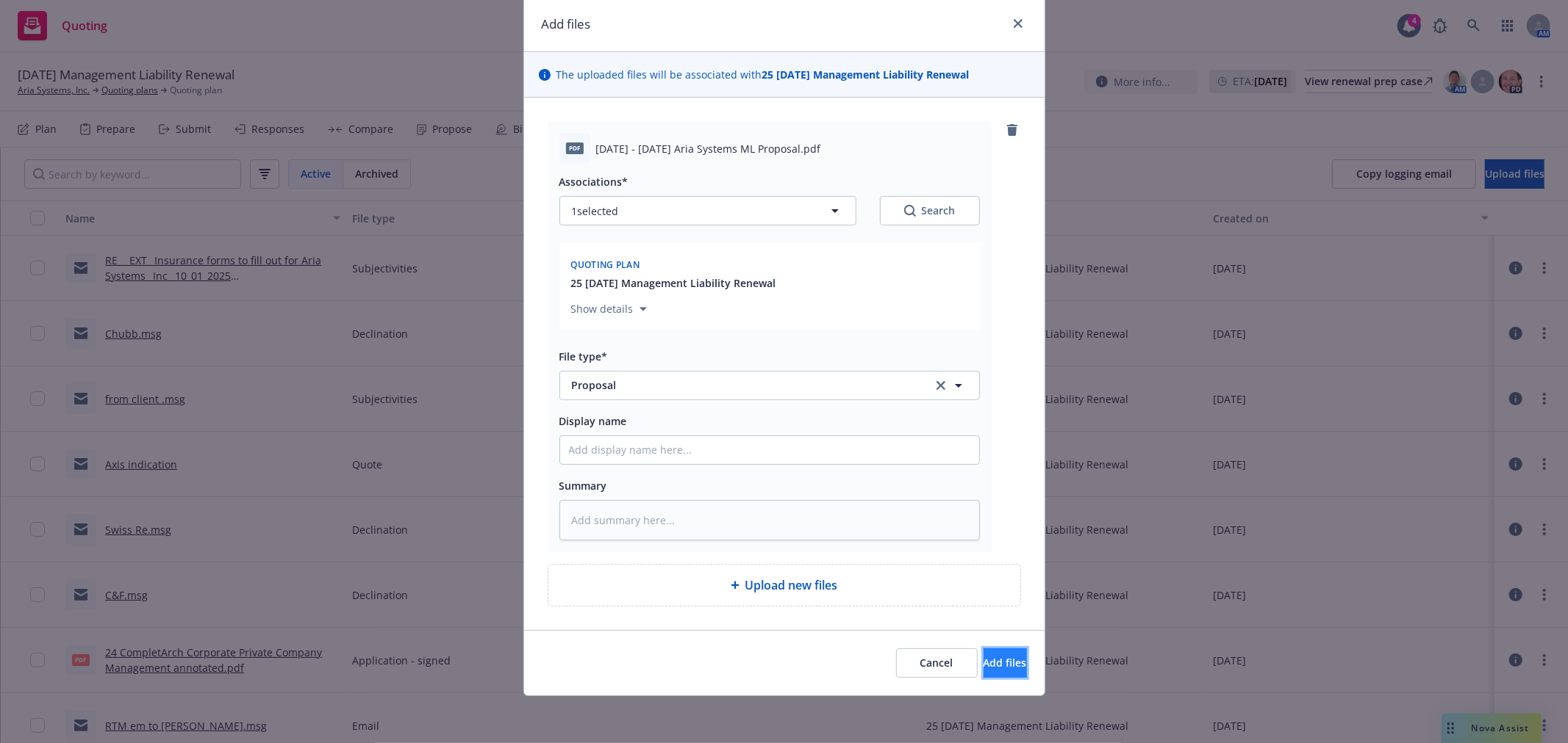
click at [983, 656] on span "Add files" at bounding box center [1005, 663] width 44 height 14
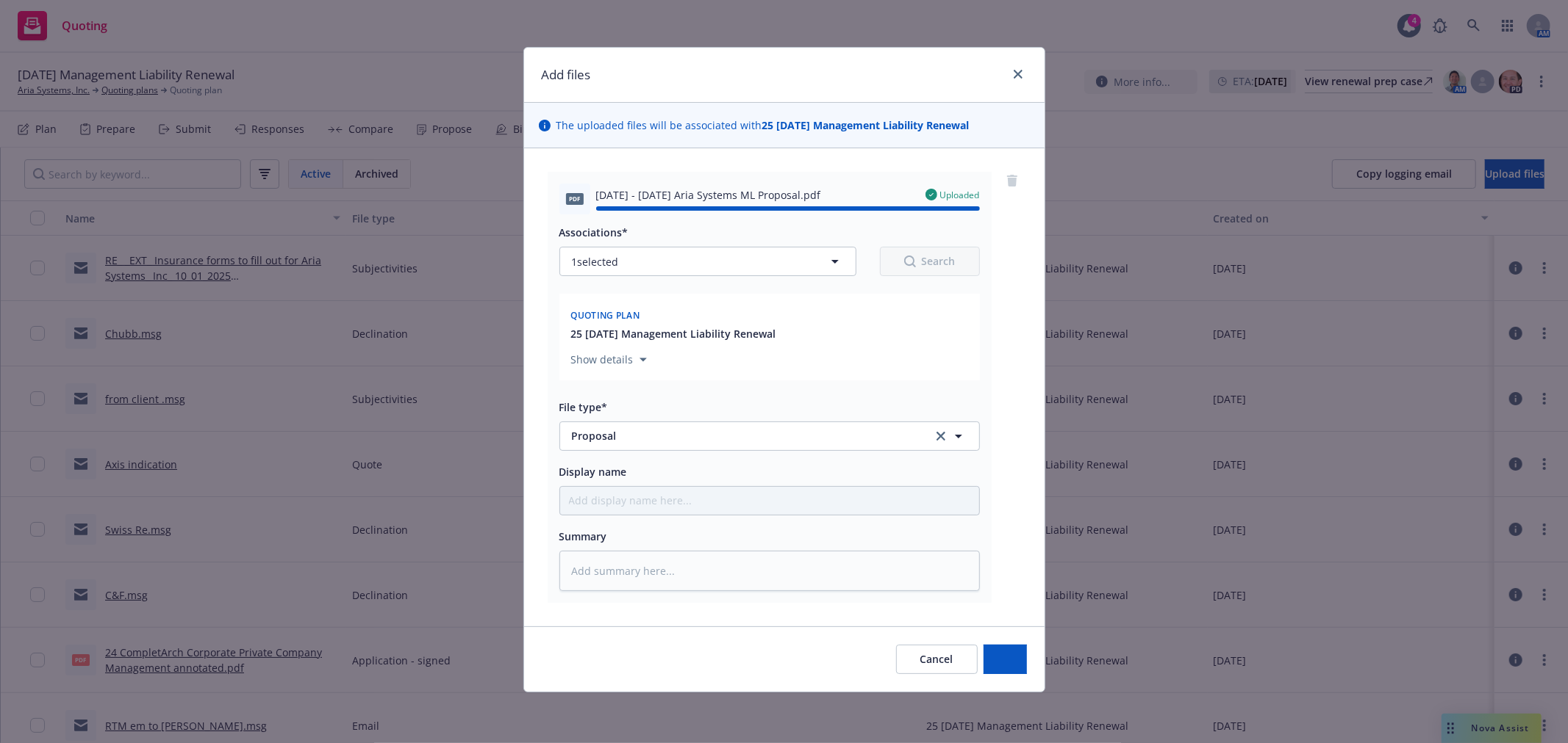
type textarea "x"
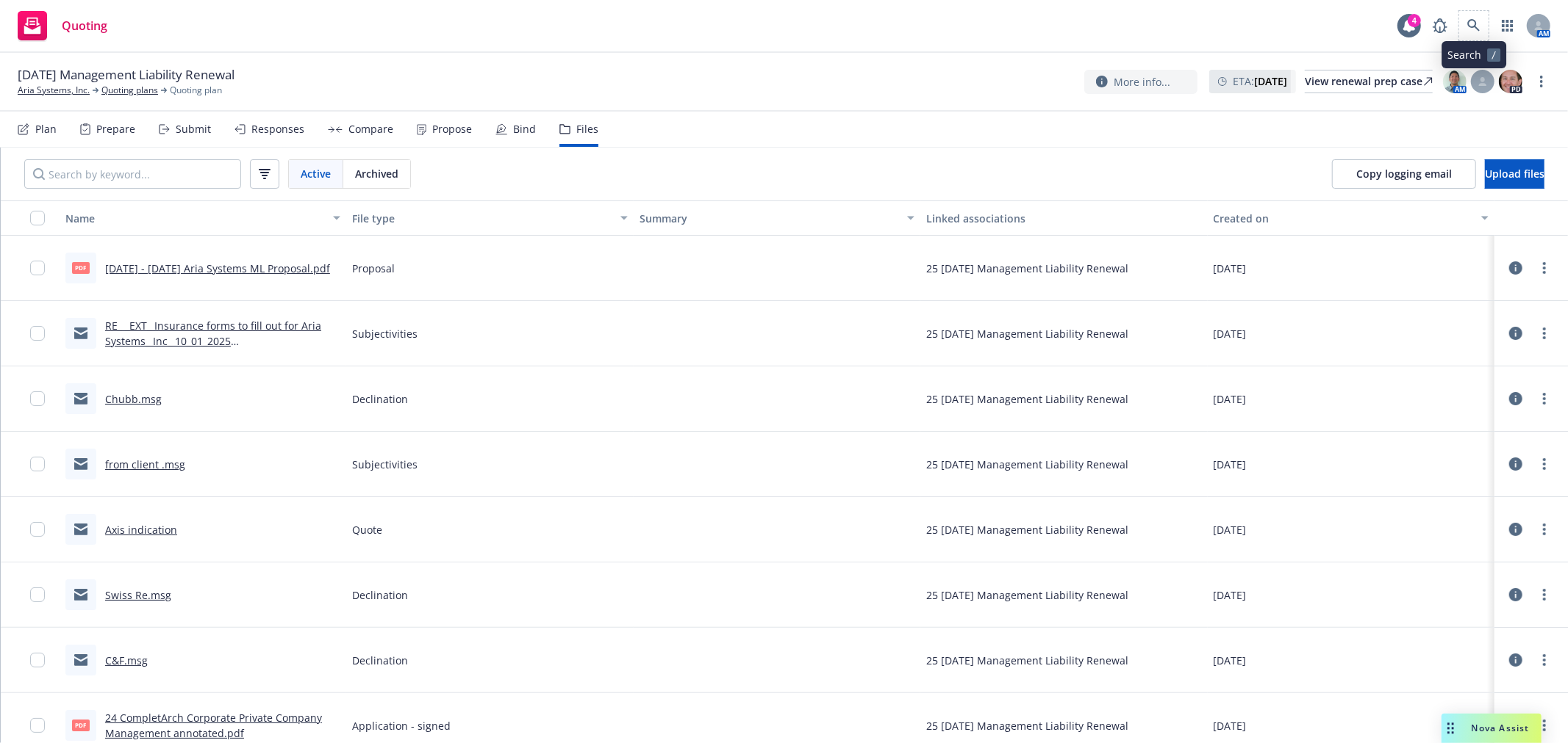
click at [1486, 20] on span at bounding box center [1473, 25] width 29 height 29
click at [1460, 20] on link at bounding box center [1473, 25] width 29 height 29
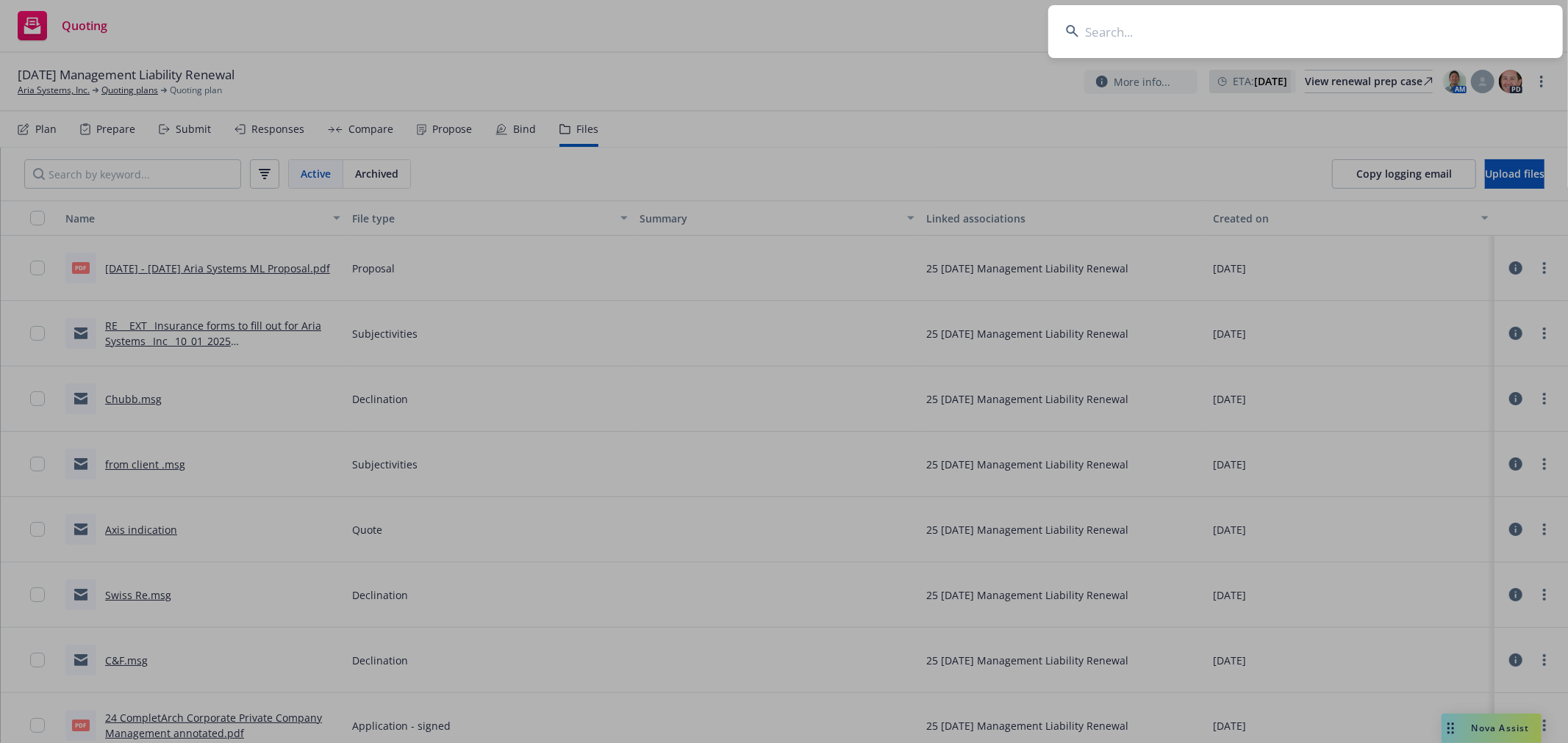
click at [1282, 28] on input at bounding box center [1306, 31] width 515 height 53
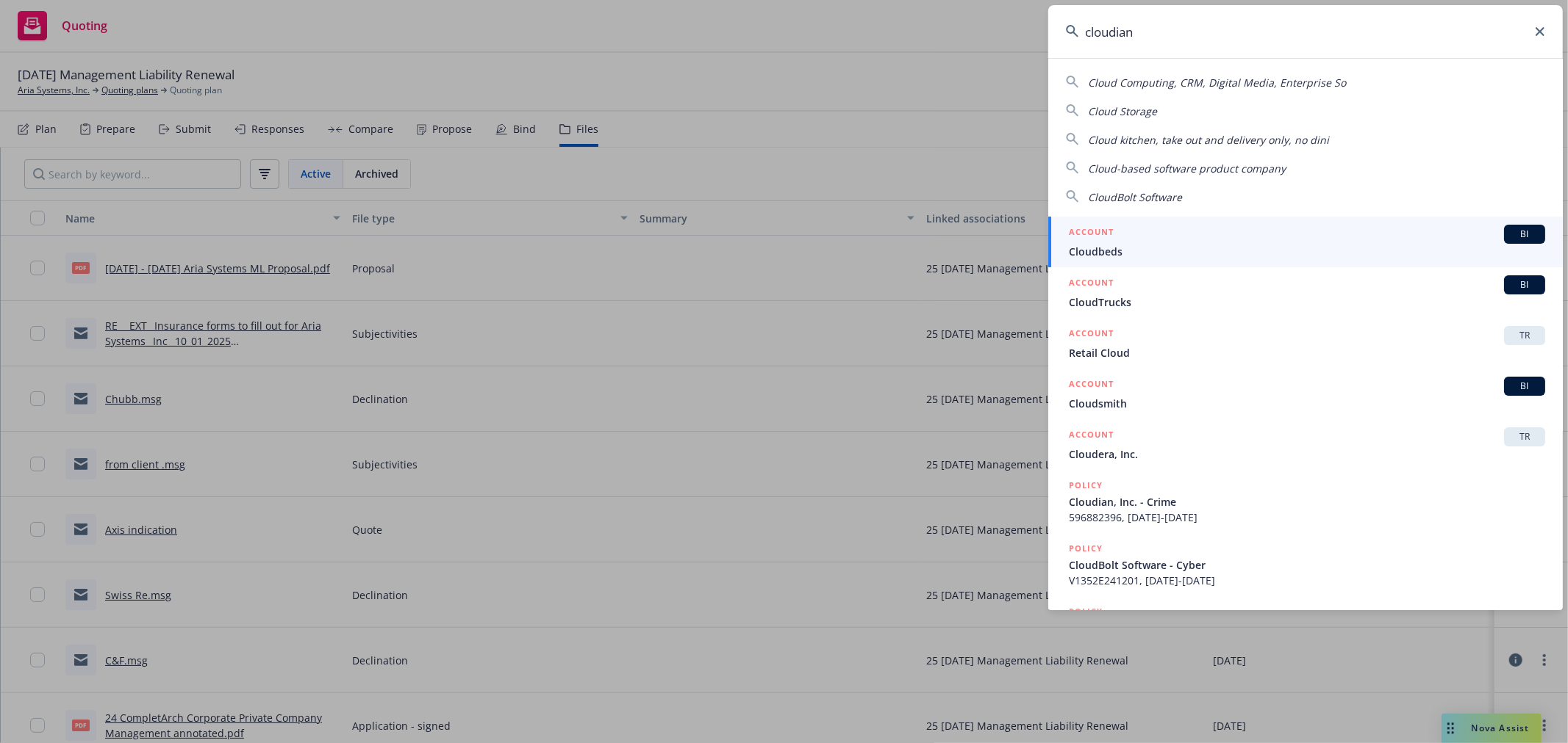
type input "cloudian"
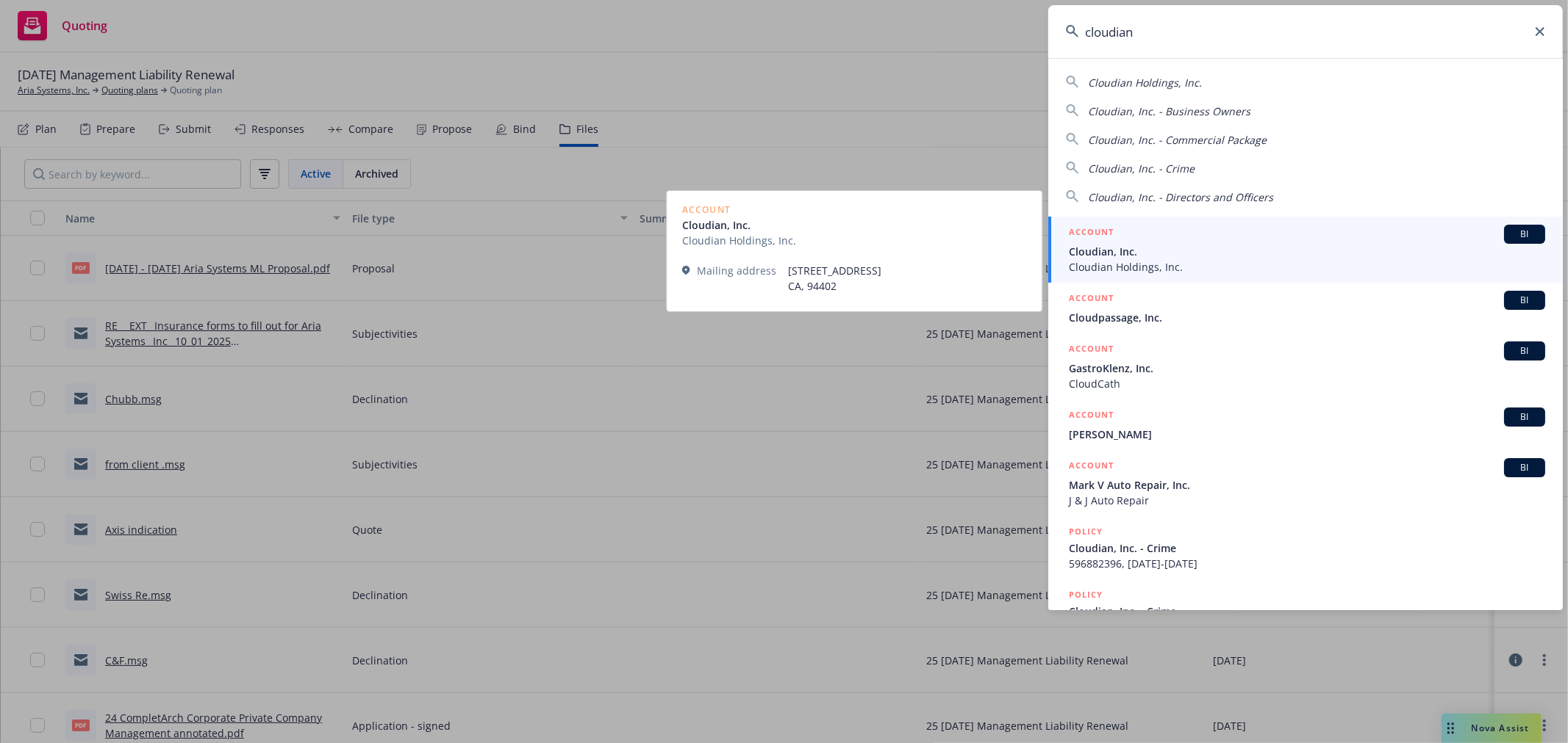
click at [1105, 262] on span "Cloudian Holdings, Inc." at bounding box center [1307, 267] width 476 height 15
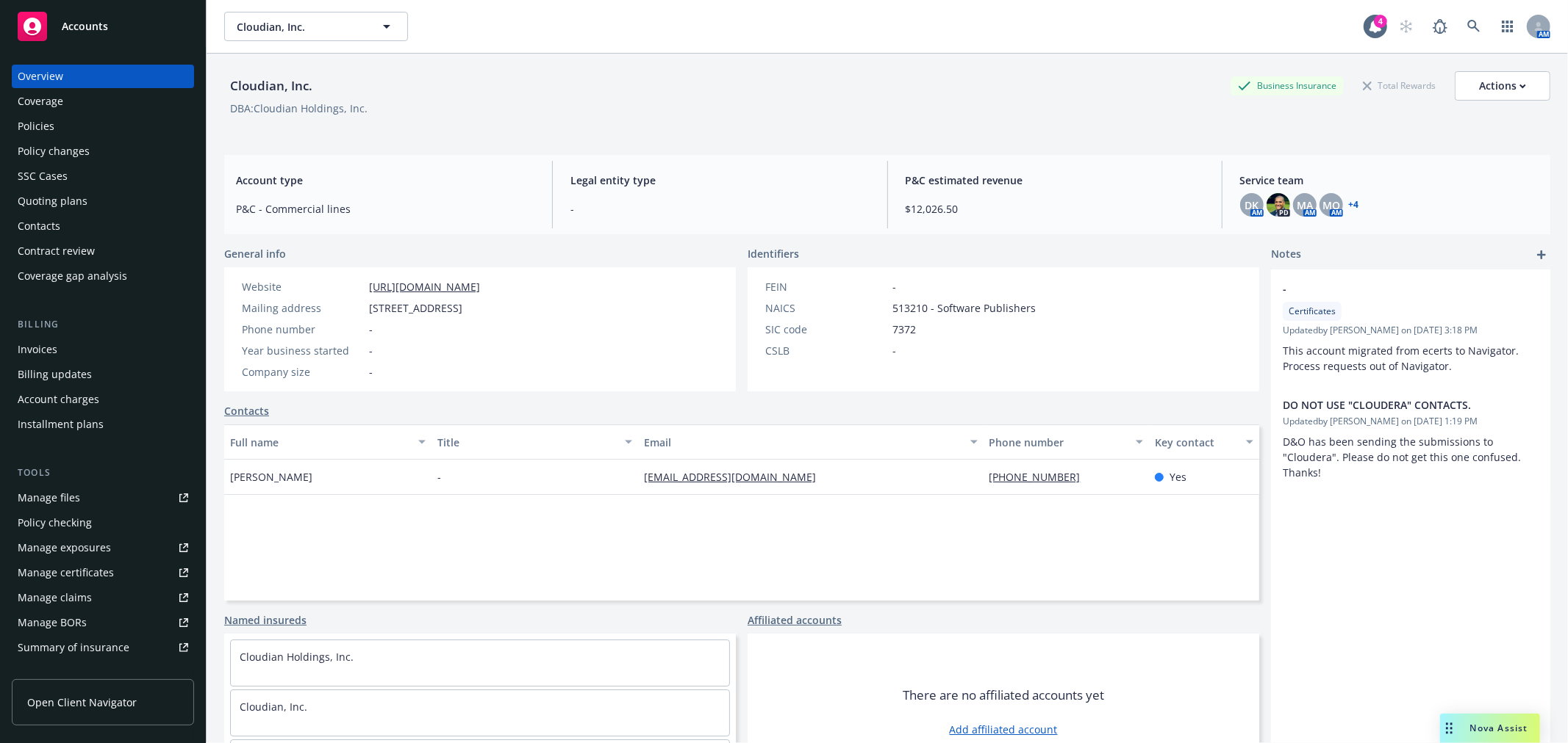
click at [50, 128] on div "Policies" at bounding box center [36, 126] width 37 height 23
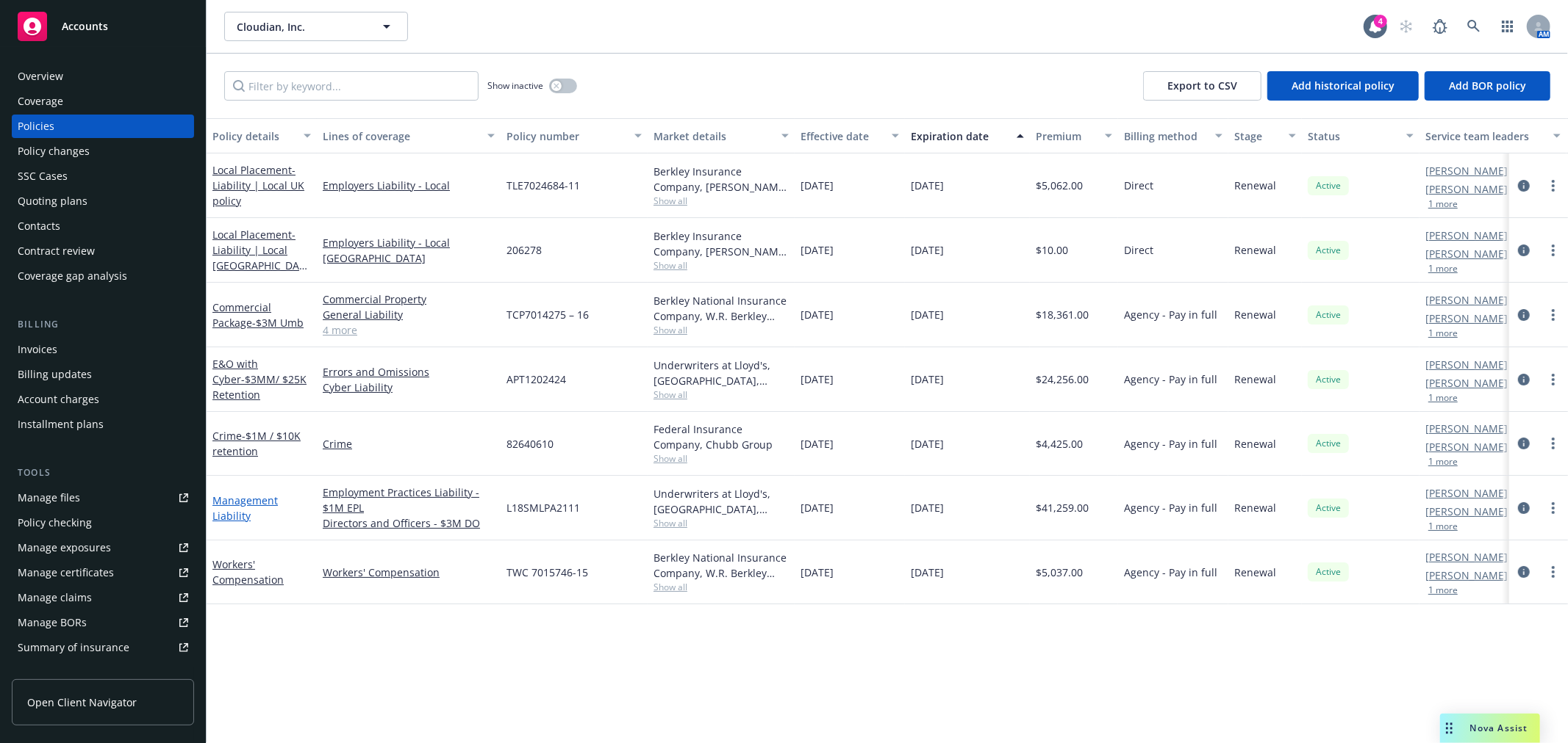
click at [260, 503] on link "Management Liability" at bounding box center [245, 508] width 66 height 29
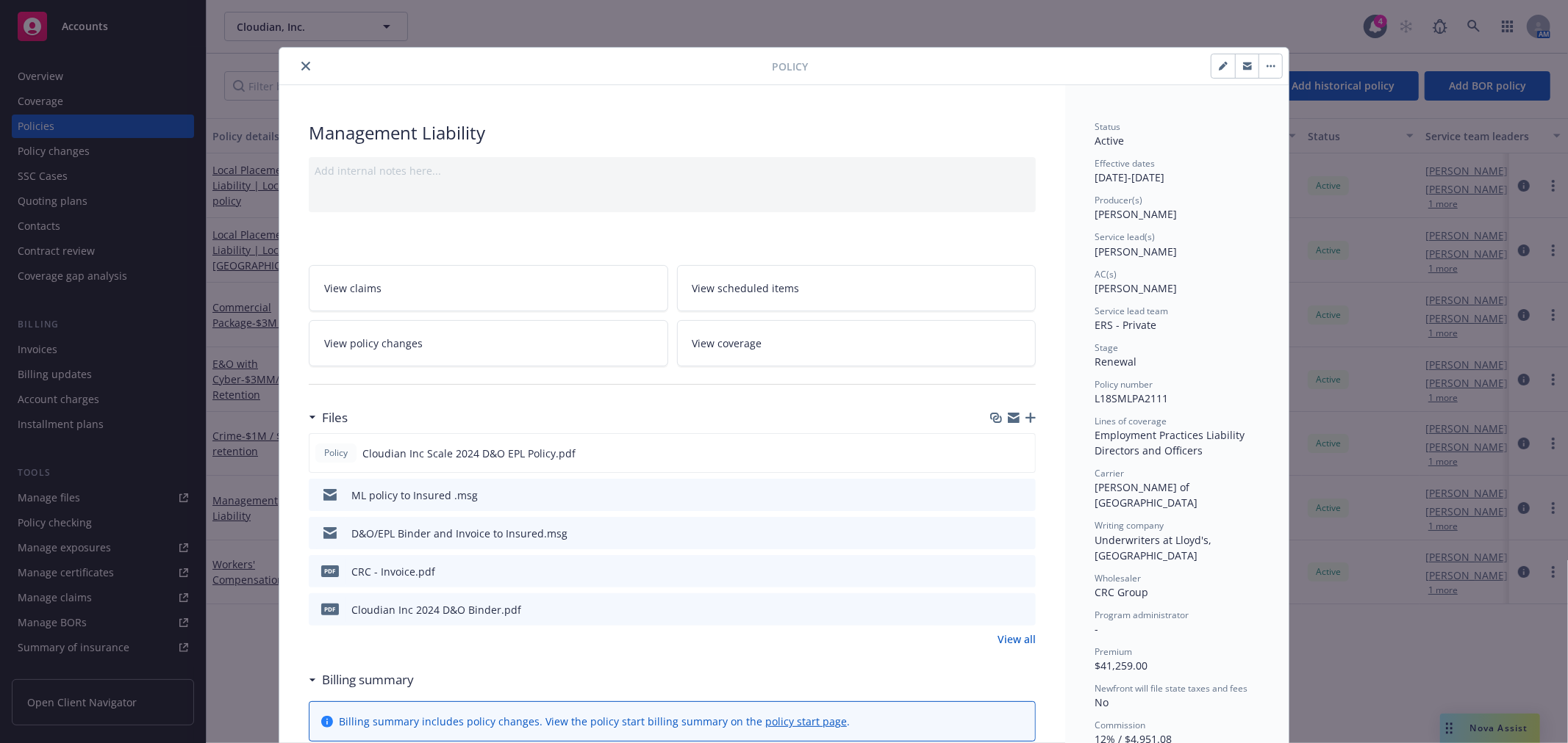
click at [297, 69] on button "close" at bounding box center [306, 66] width 17 height 17
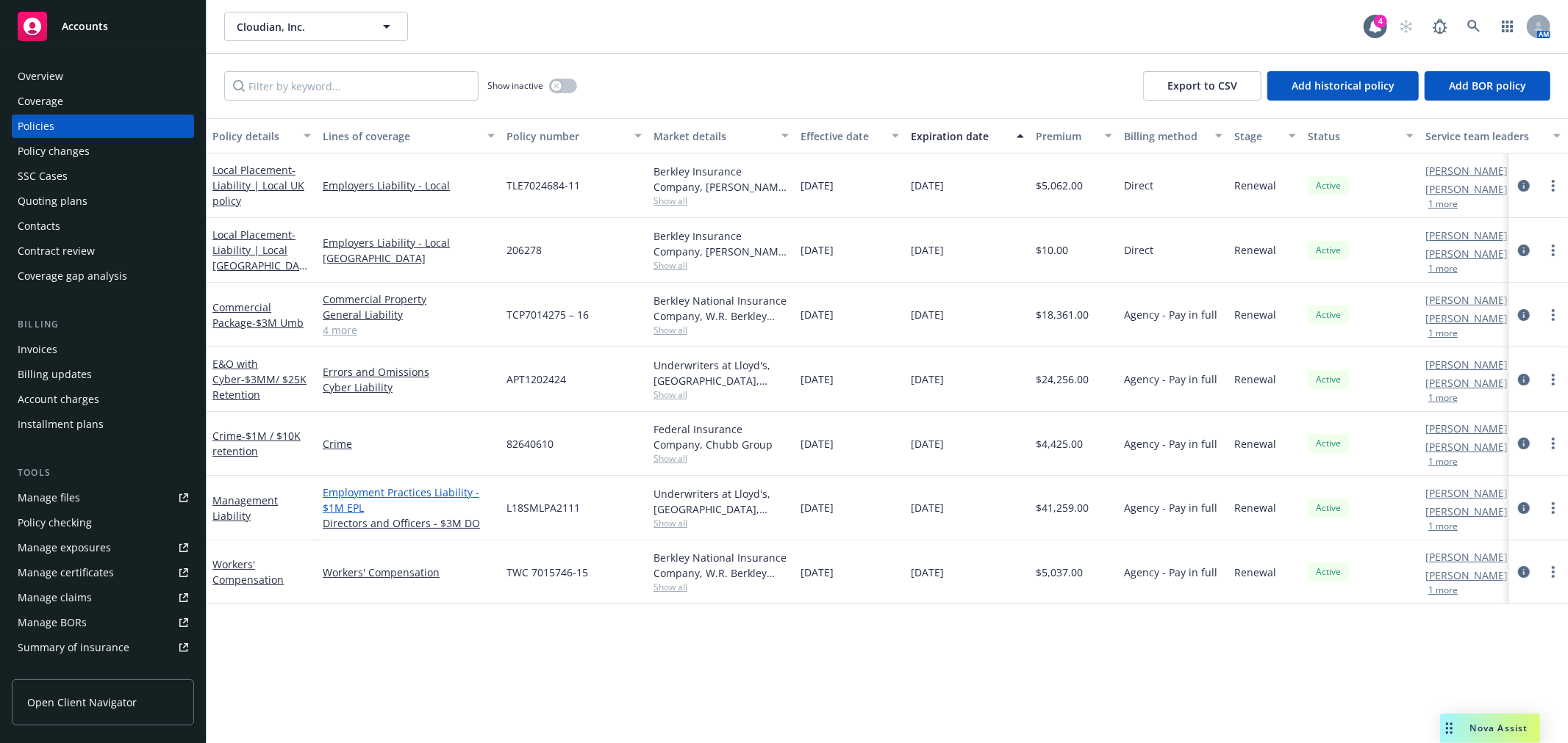
click at [412, 489] on link "Employment Practices Liability - $1M EPL" at bounding box center [408, 500] width 172 height 31
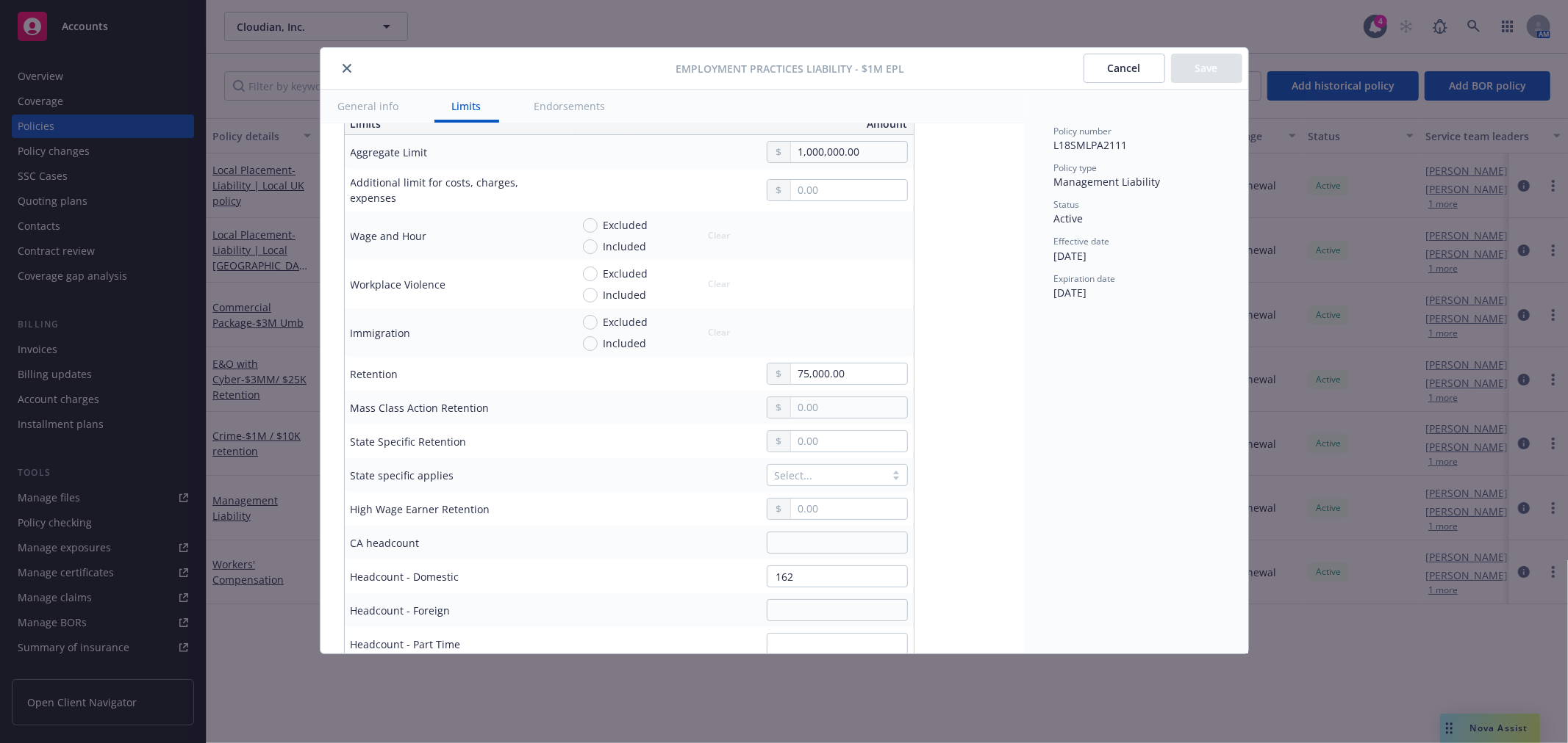
scroll to position [81, 0]
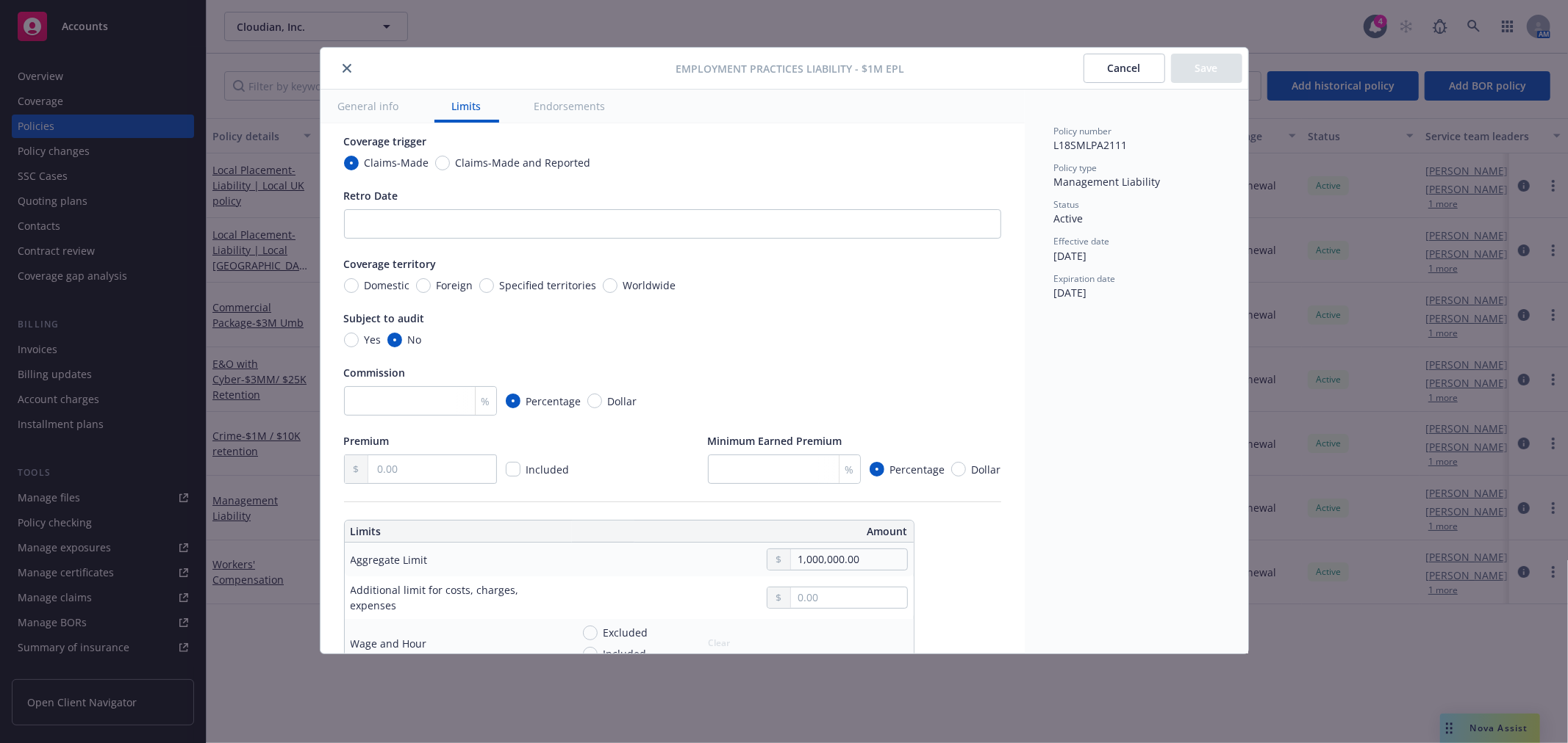
click at [354, 67] on button "close" at bounding box center [347, 69] width 17 height 17
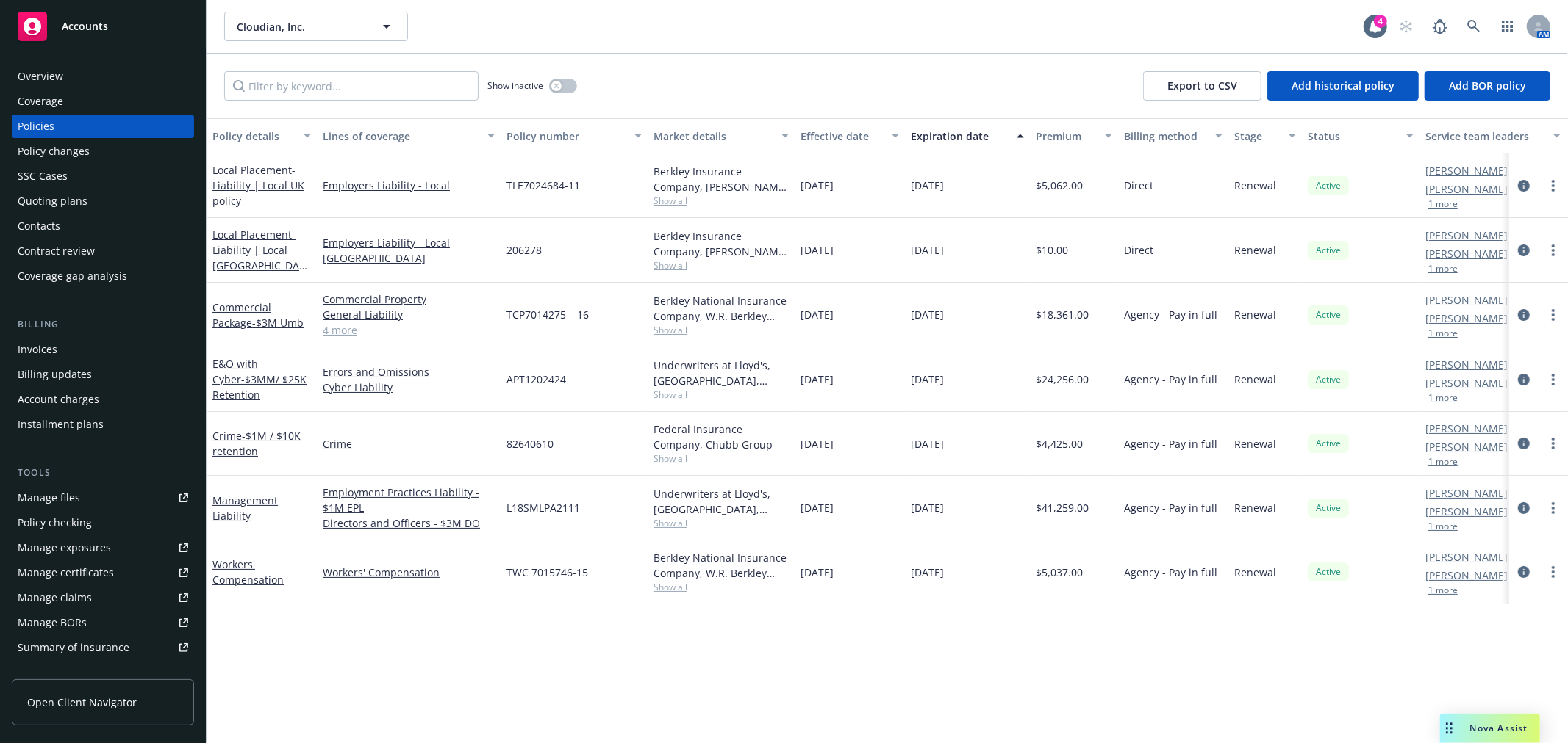
click at [254, 490] on div "Management Liability" at bounding box center [261, 508] width 110 height 65
click at [256, 496] on link "Management Liability" at bounding box center [245, 508] width 66 height 29
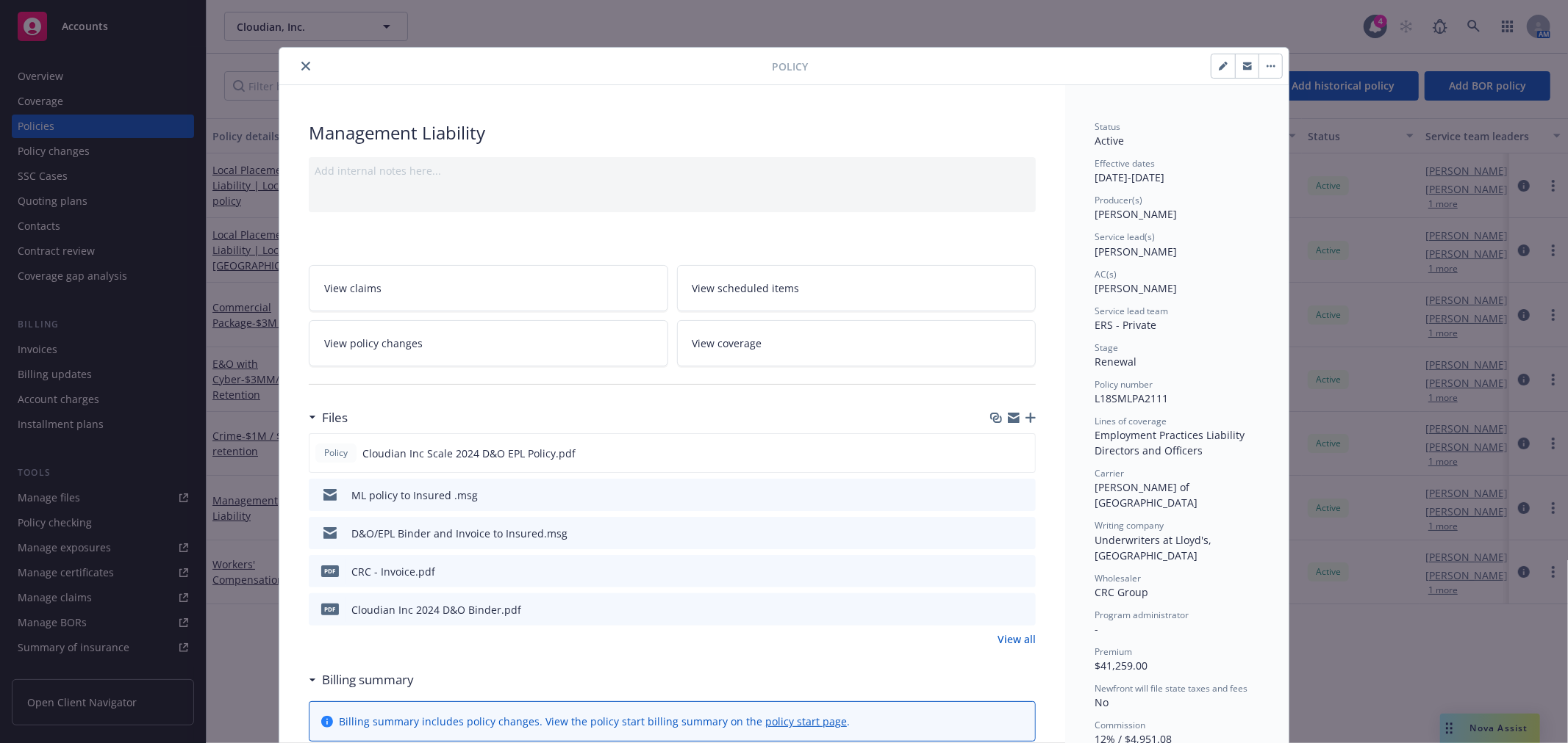
scroll to position [45, 0]
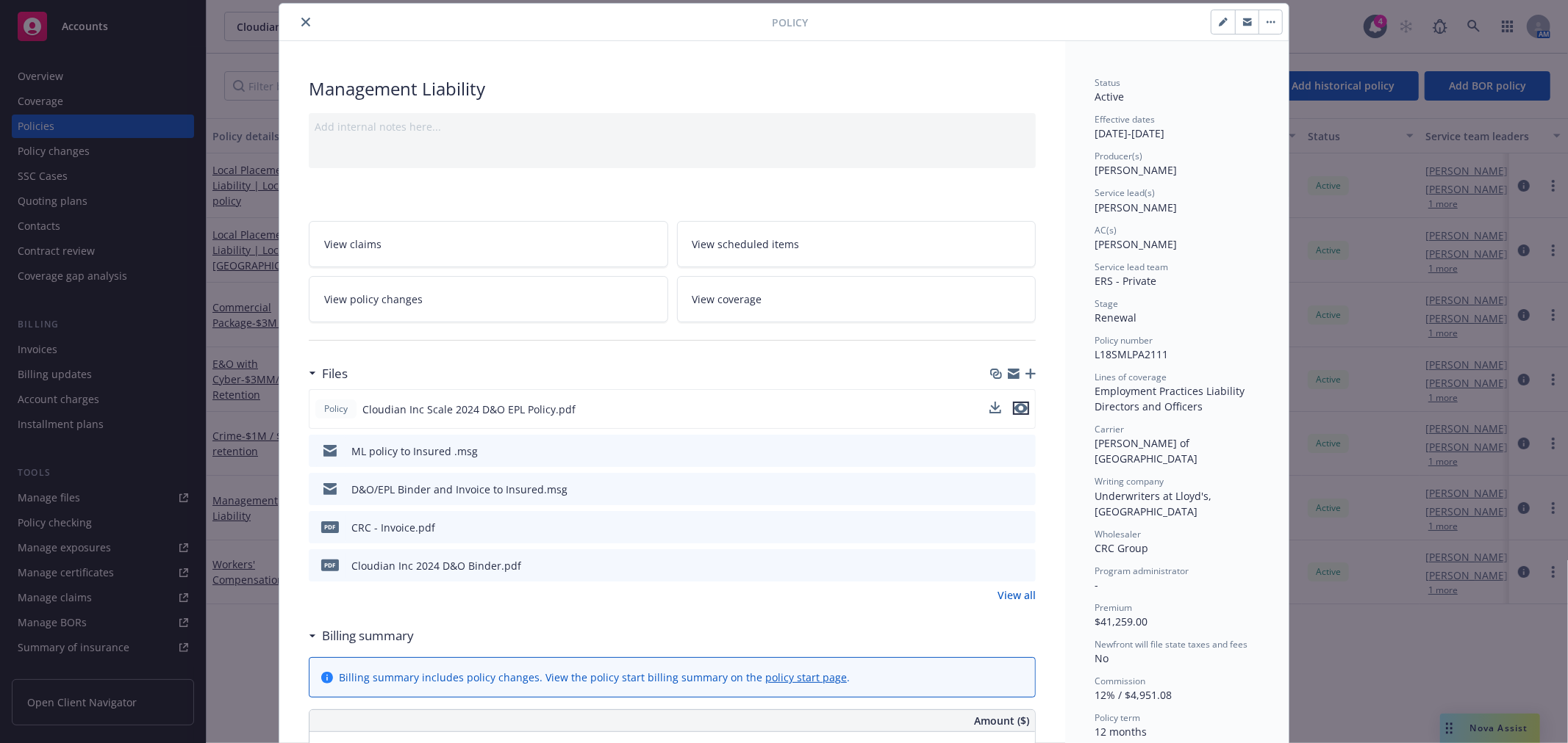
click at [1014, 407] on icon "preview file" at bounding box center [1021, 408] width 14 height 11
click at [297, 16] on button "close" at bounding box center [306, 22] width 17 height 17
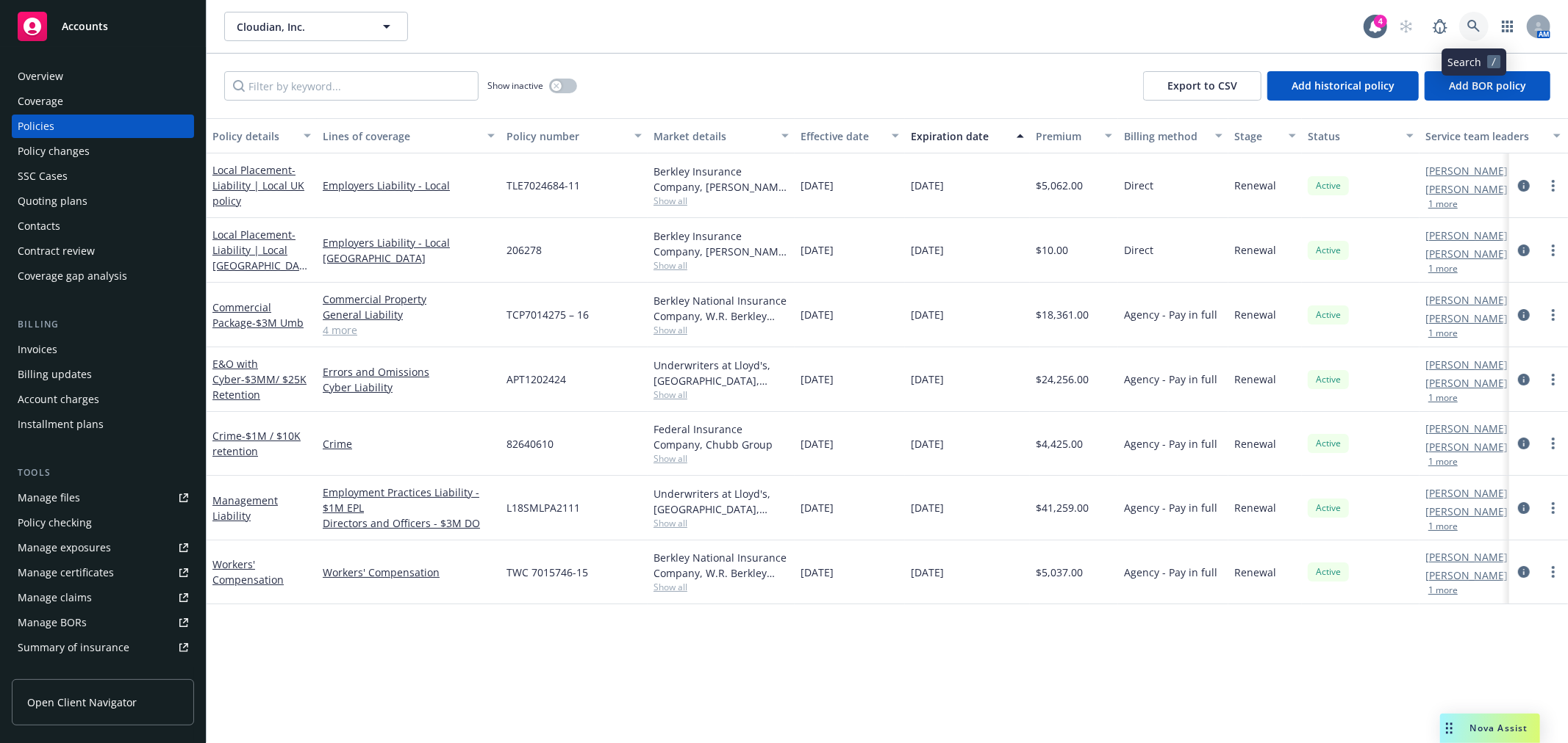
click at [1474, 20] on icon at bounding box center [1474, 27] width 14 height 14
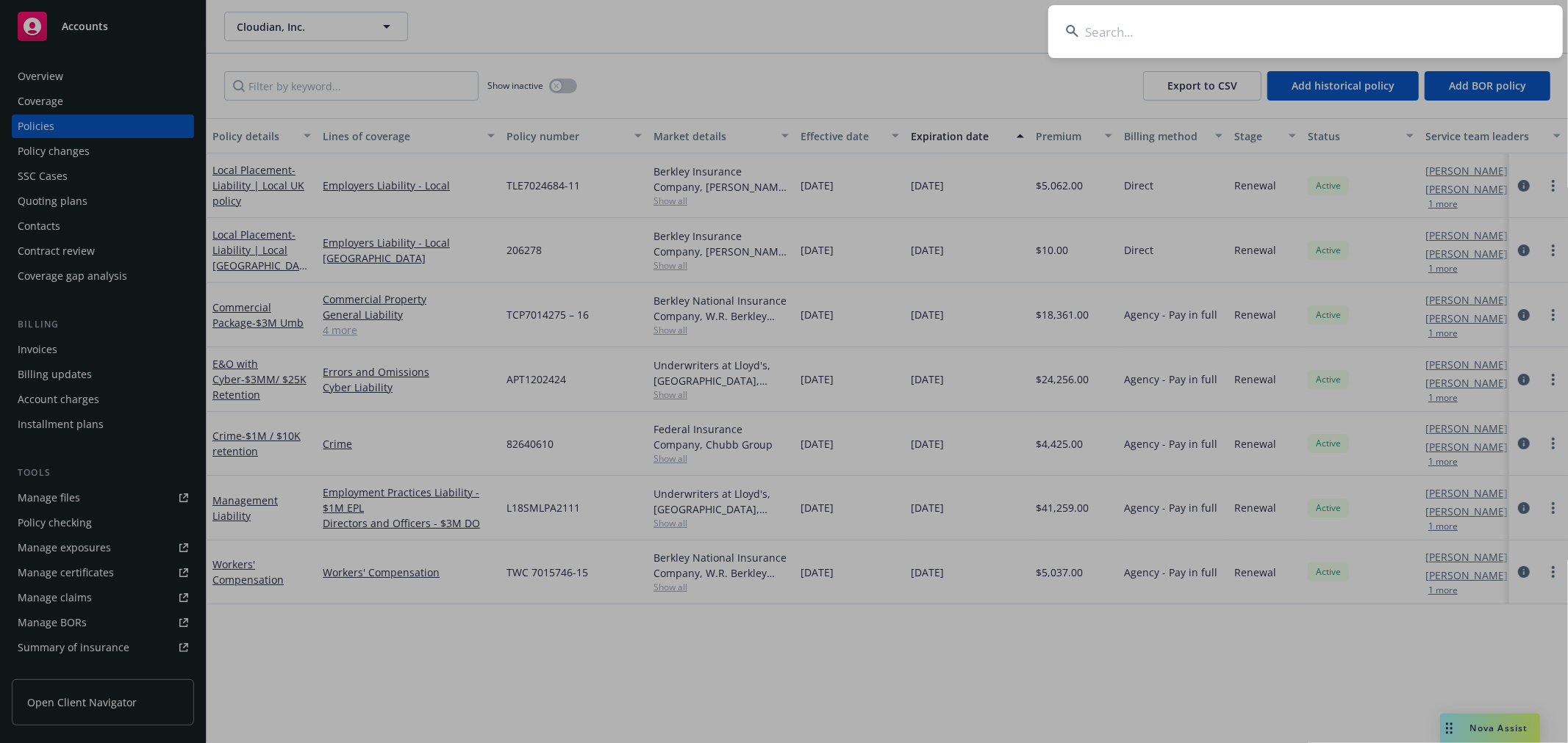
click at [1182, 35] on input at bounding box center [1306, 31] width 515 height 53
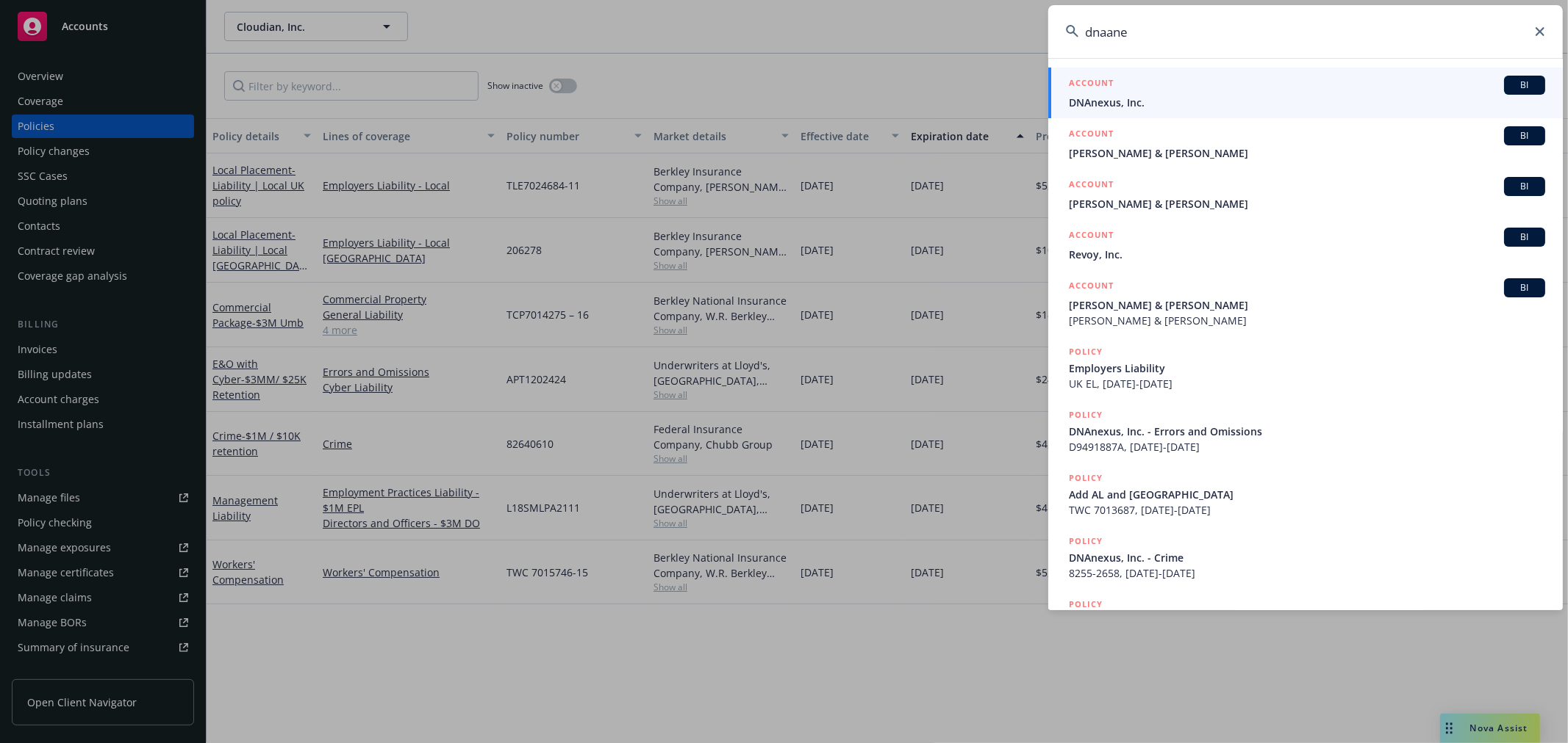
type input "dnaane"
click at [1160, 107] on span "DNAnexus, Inc." at bounding box center [1307, 103] width 476 height 15
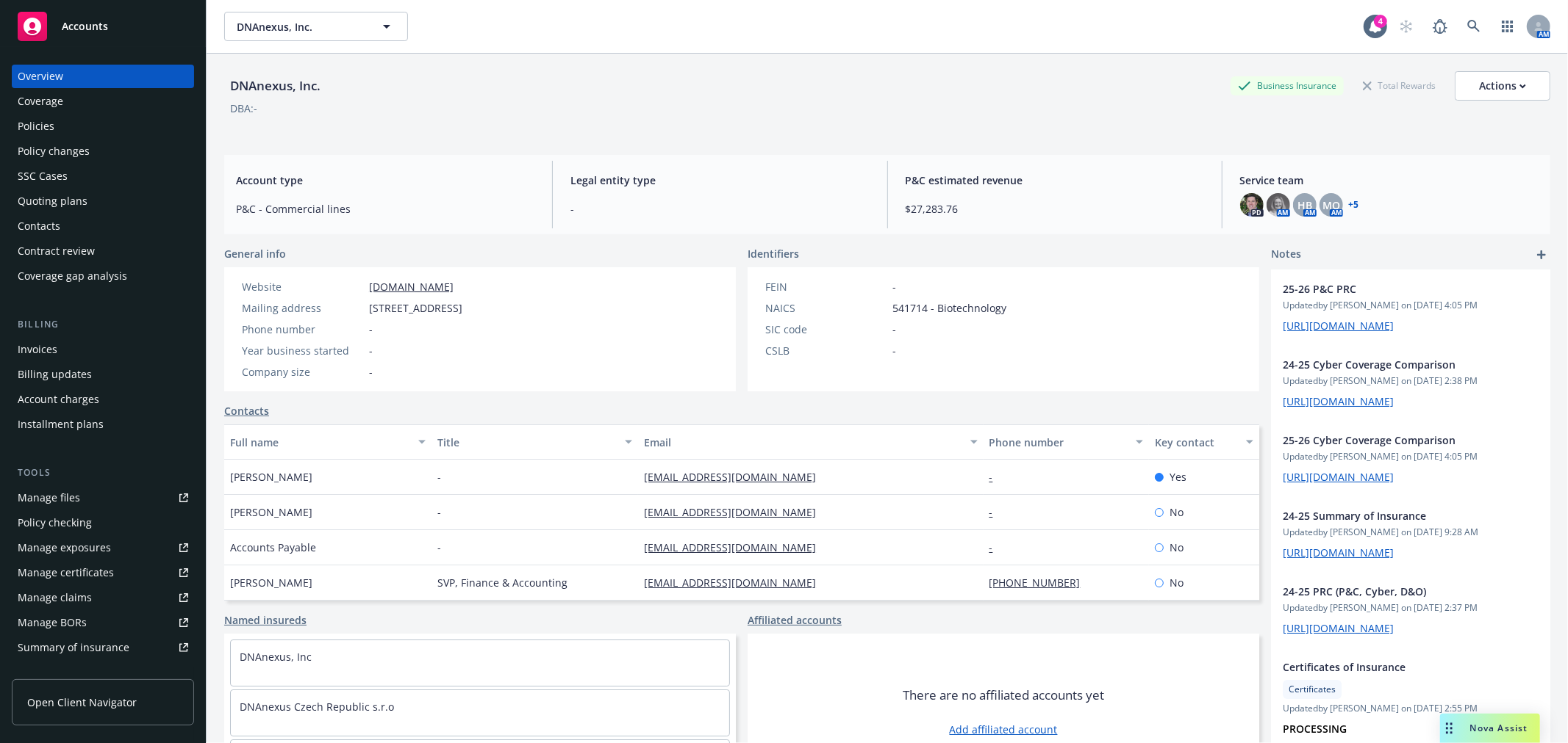
click at [45, 191] on div "Quoting plans" at bounding box center [52, 201] width 70 height 23
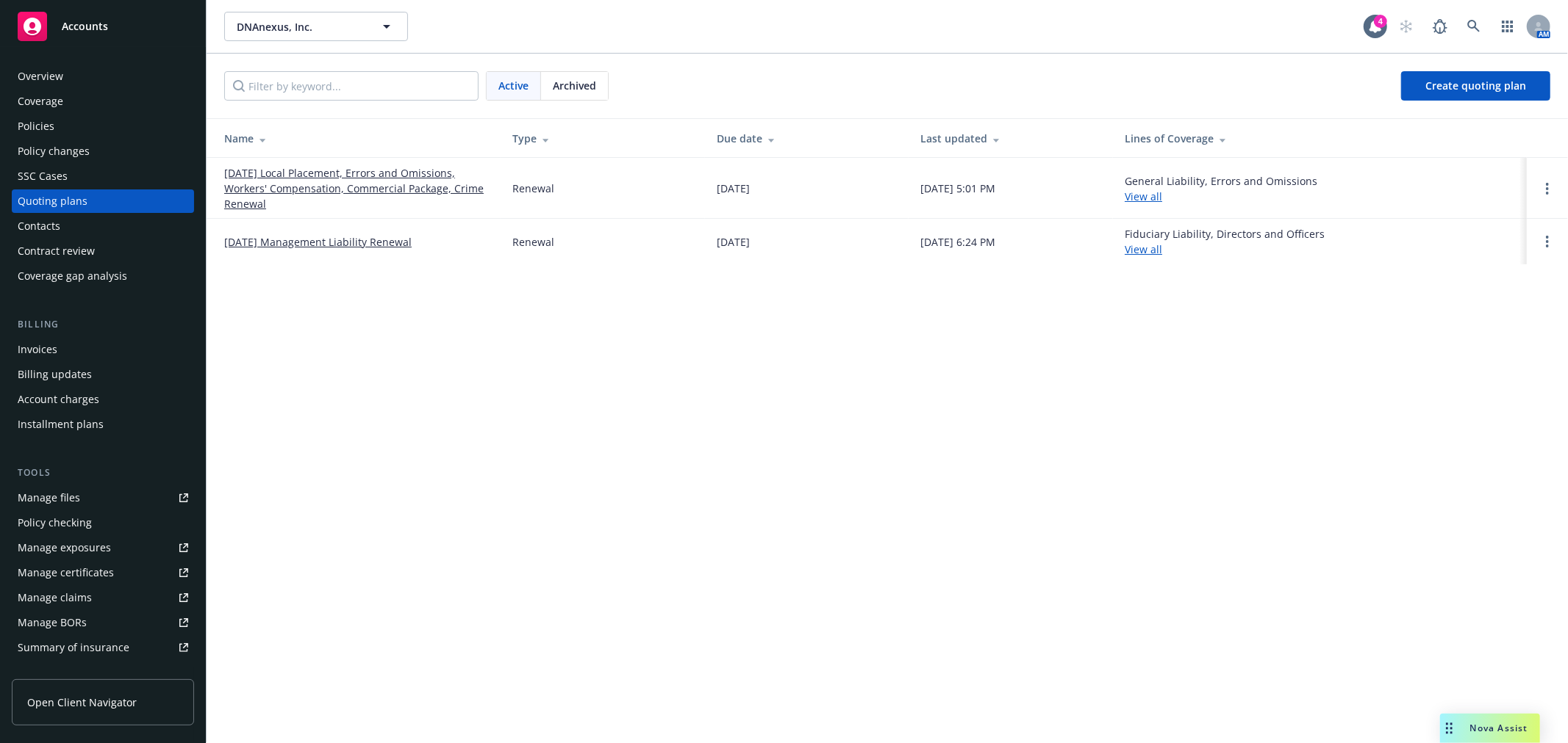
click at [573, 87] on span "Archived" at bounding box center [574, 85] width 44 height 15
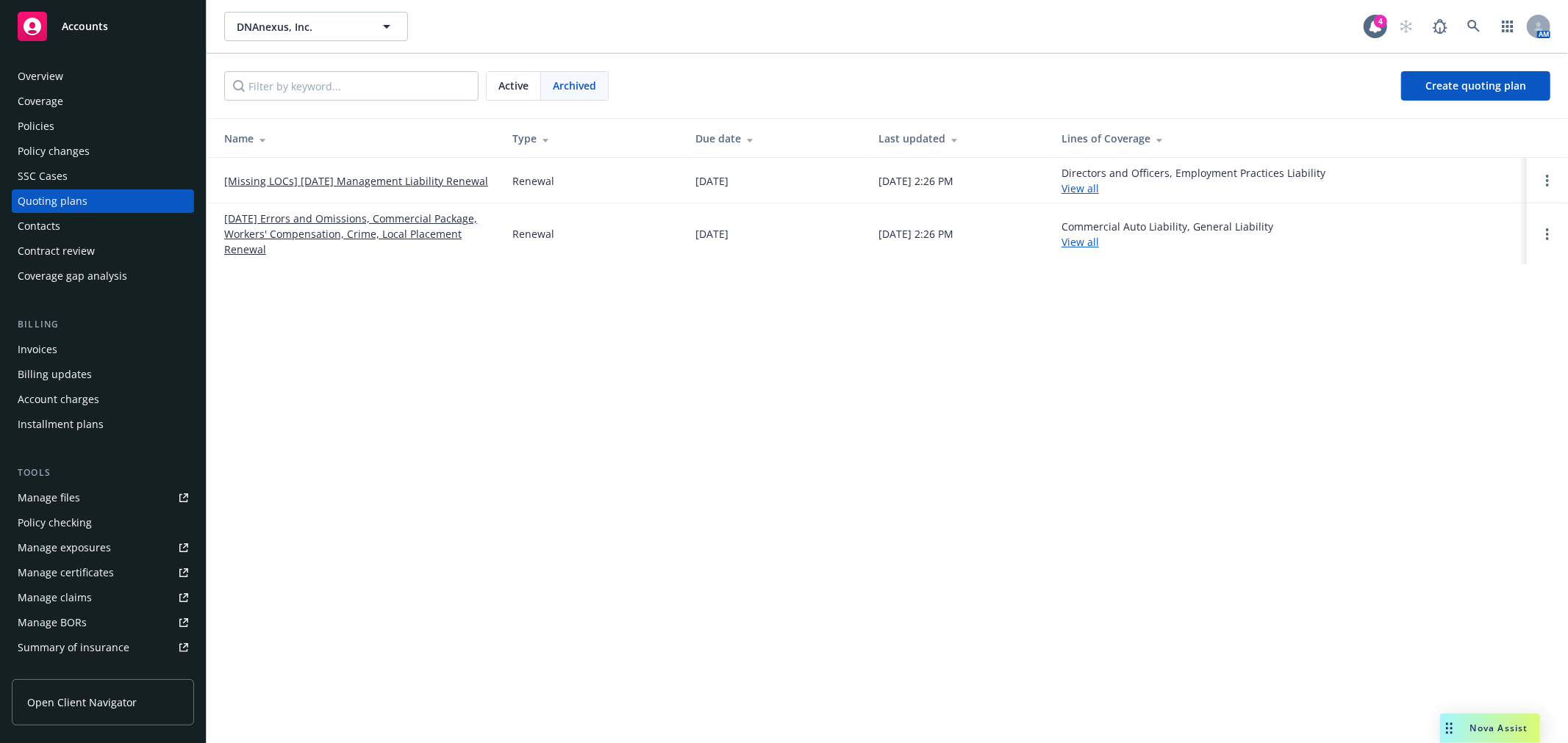
click at [380, 181] on link "[Missing LOCs] 10/01/24 Management Liability Renewal" at bounding box center [356, 181] width 264 height 15
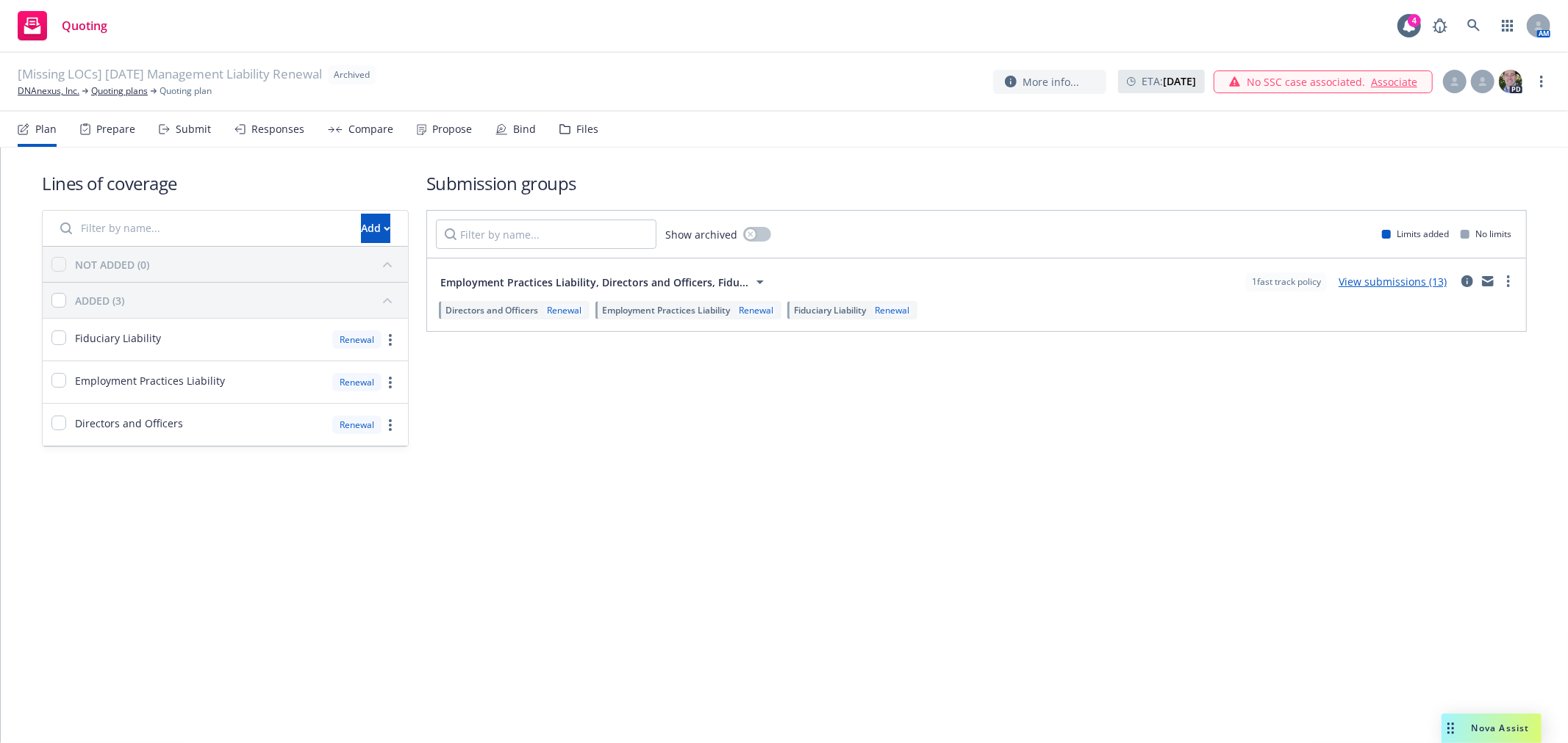
click at [569, 140] on div "Files" at bounding box center [579, 129] width 39 height 35
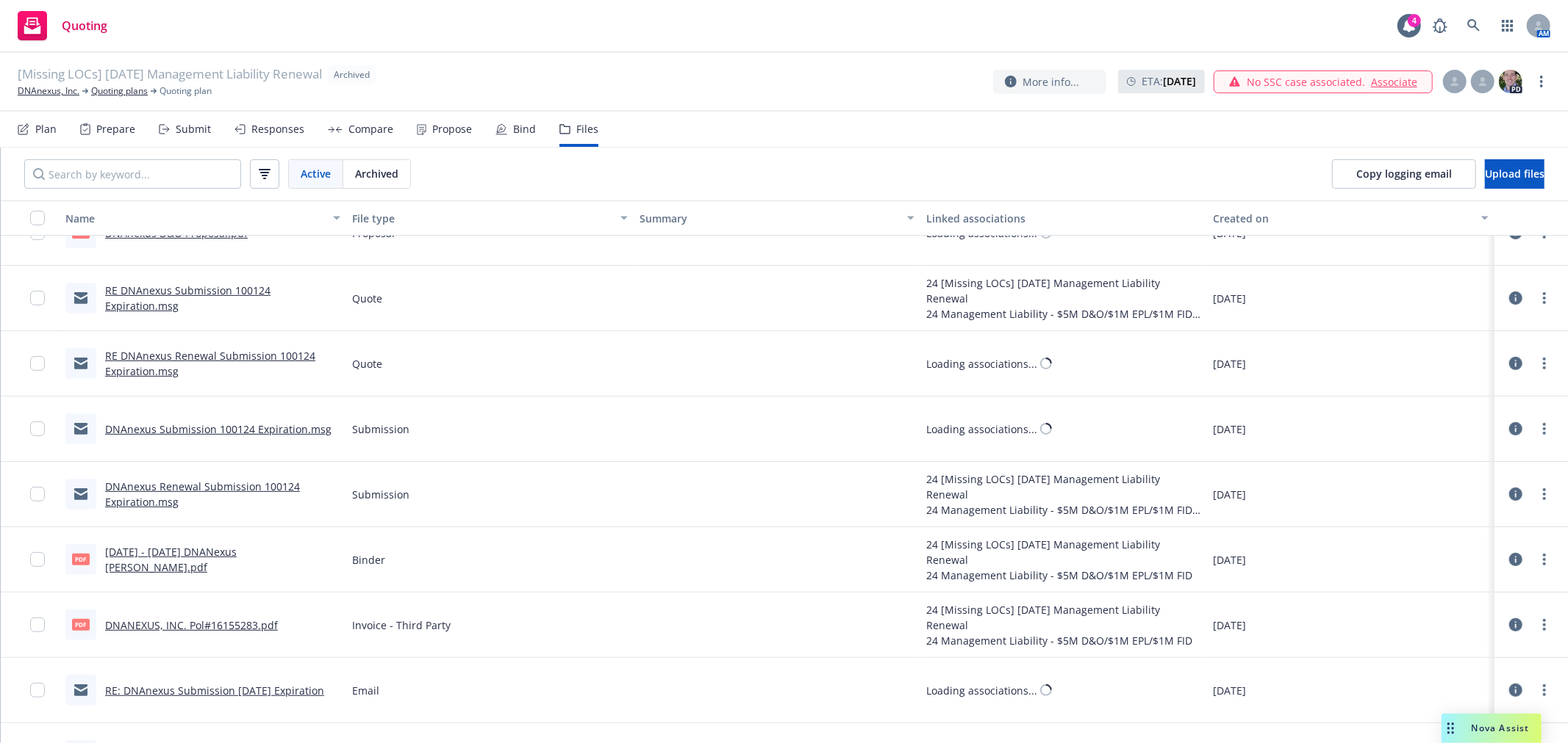
scroll to position [326, 0]
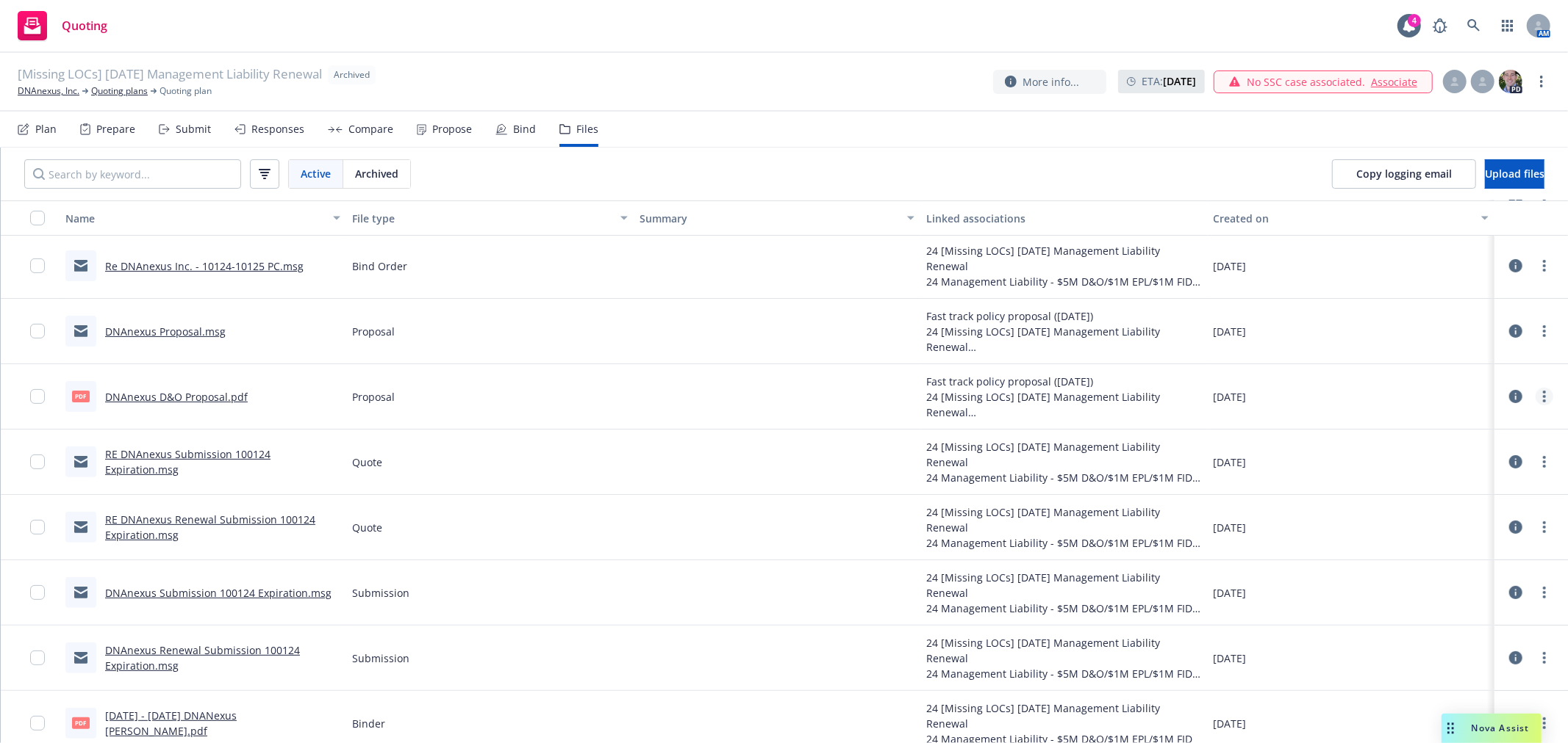
click at [1543, 400] on icon "more" at bounding box center [1544, 397] width 3 height 12
click at [1467, 450] on link "Download" at bounding box center [1466, 456] width 146 height 29
click at [64, 84] on link "DNAnexus, Inc." at bounding box center [48, 91] width 62 height 14
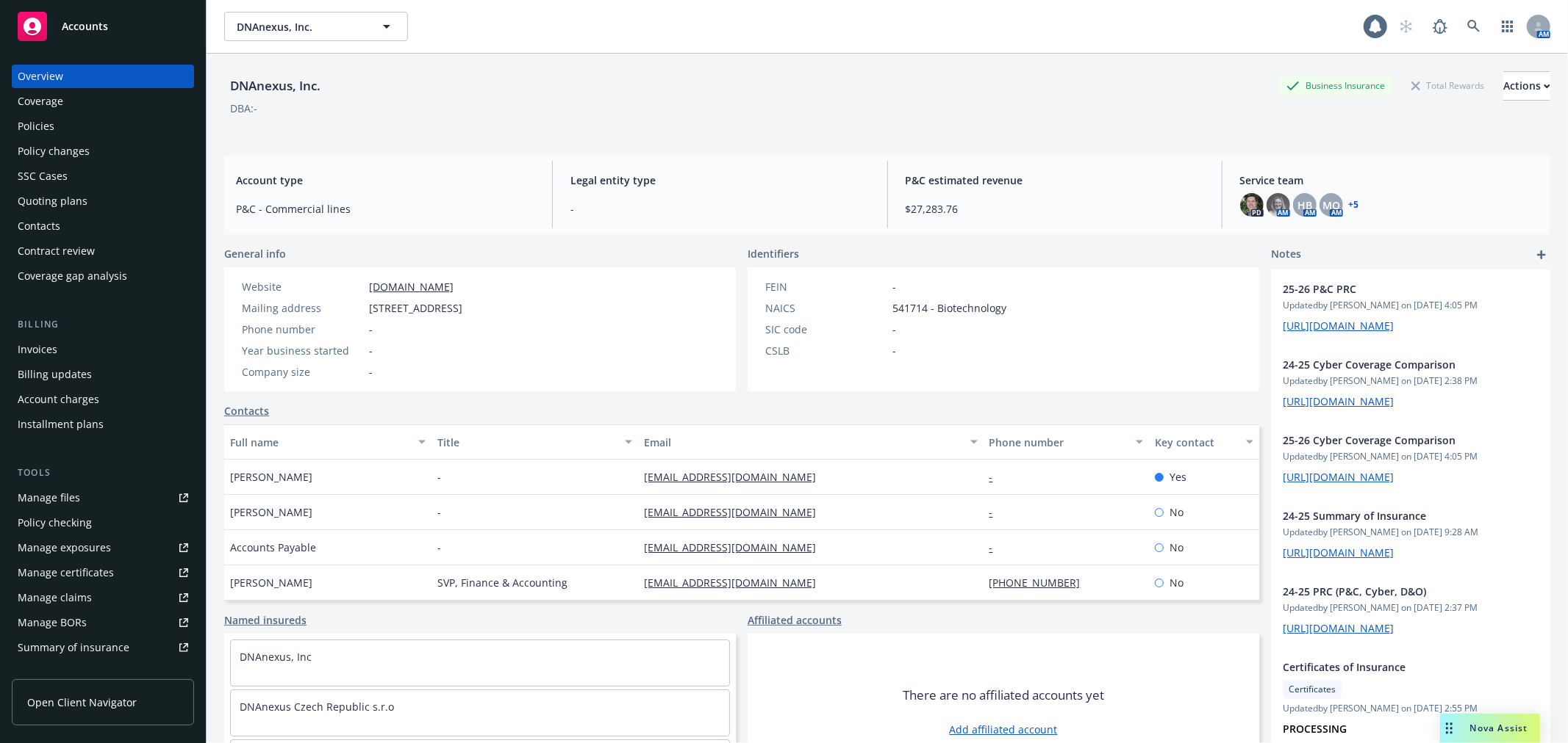
click at [46, 119] on div "Policies" at bounding box center [36, 126] width 37 height 23
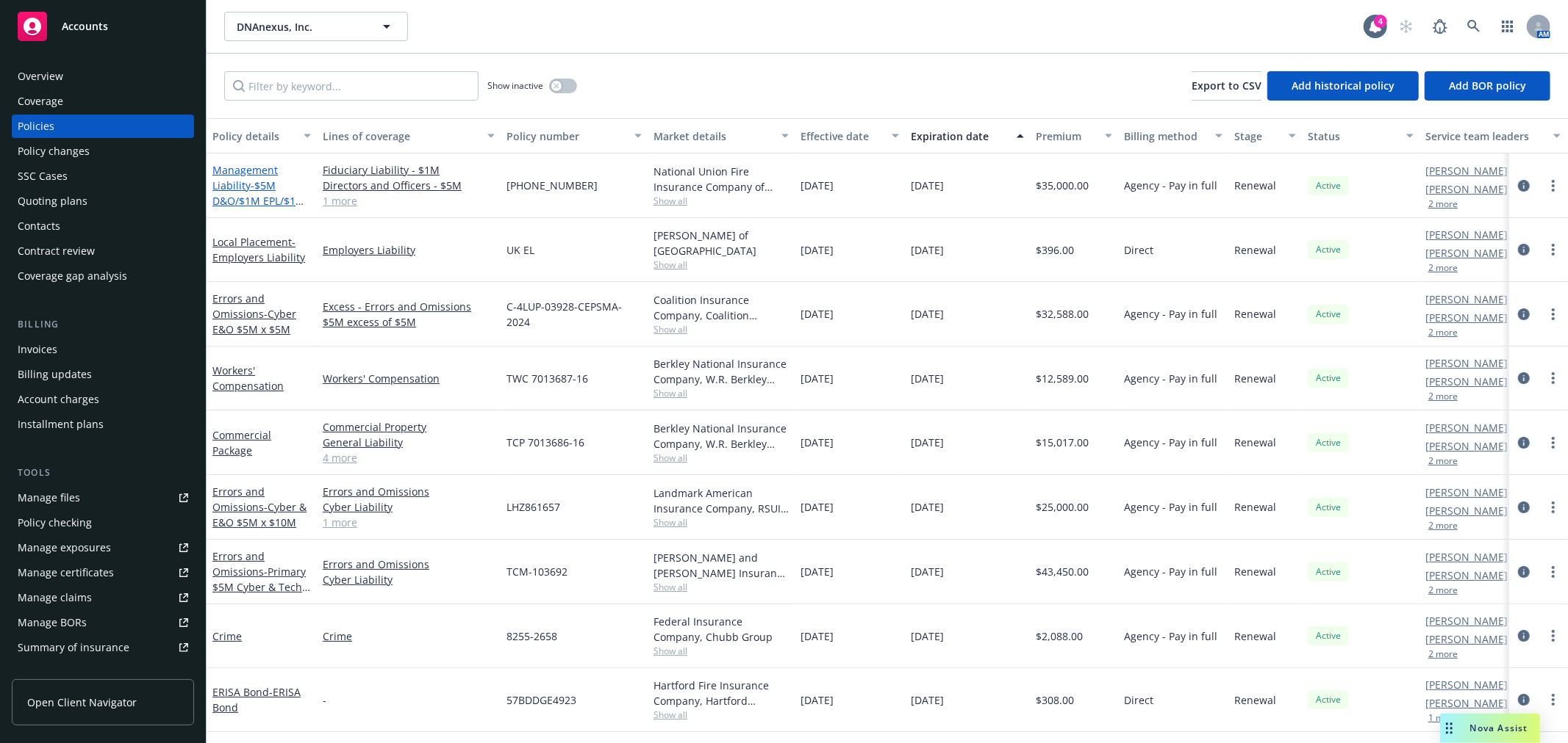
click at [246, 167] on link "Management Liability - $5M D&O/$1M EPL/$1M FID" at bounding box center [258, 193] width 93 height 60
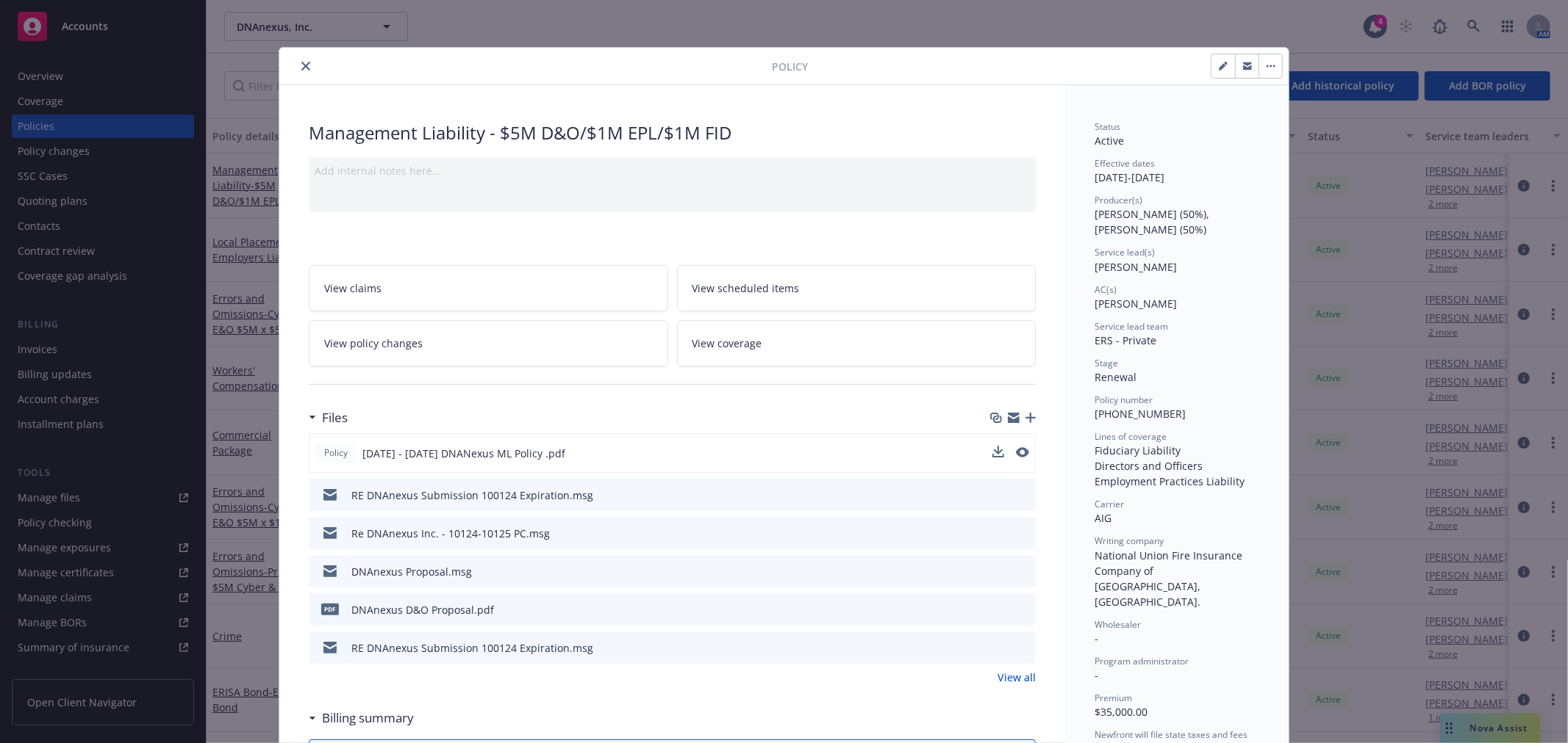
click at [447, 446] on span "[DATE] - [DATE] DNANexus ML Policy .pdf" at bounding box center [464, 454] width 203 height 15
click at [991, 453] on icon "download file" at bounding box center [997, 453] width 12 height 12
